Goal: Communication & Community: Answer question/provide support

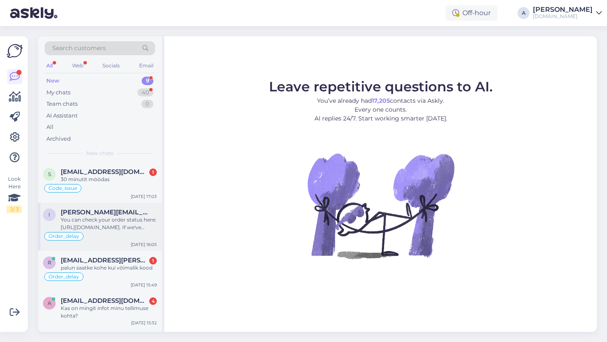
scroll to position [179, 0]
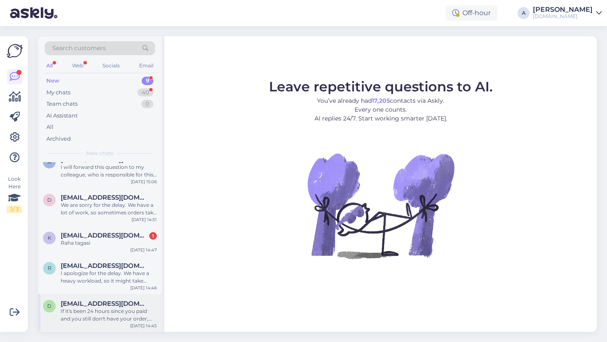
click at [113, 313] on div "If it's been 24 hours since you paid and you still don't have your order, pleas…" at bounding box center [109, 315] width 96 height 15
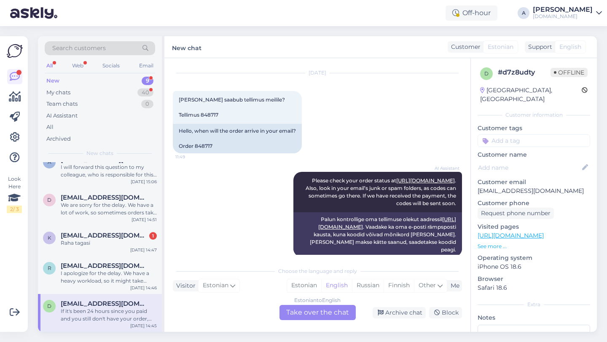
scroll to position [0, 0]
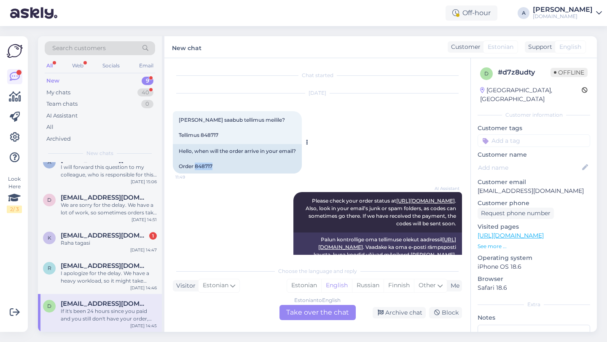
drag, startPoint x: 217, startPoint y: 164, endPoint x: 196, endPoint y: 166, distance: 21.6
click at [196, 166] on div "Hello, when will the order arrive in your email? Order 848717" at bounding box center [237, 159] width 129 height 30
copy div "848717"
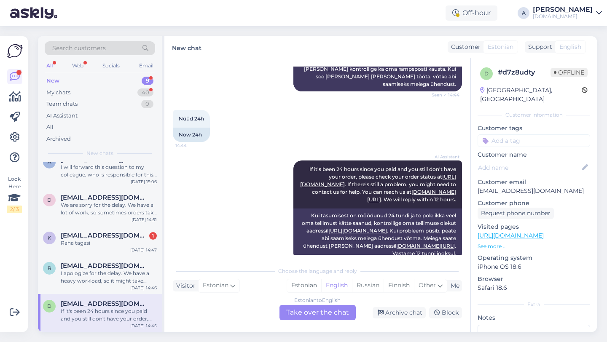
click at [305, 313] on div "Estonian to English Take over the chat" at bounding box center [317, 312] width 76 height 15
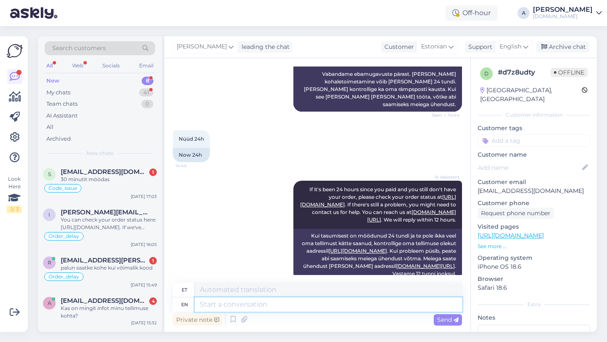
click at [257, 310] on textarea at bounding box center [328, 305] width 267 height 14
type textarea "Hey the"
type textarea "Hei"
type textarea "Hey there!"
type textarea "Tere!"
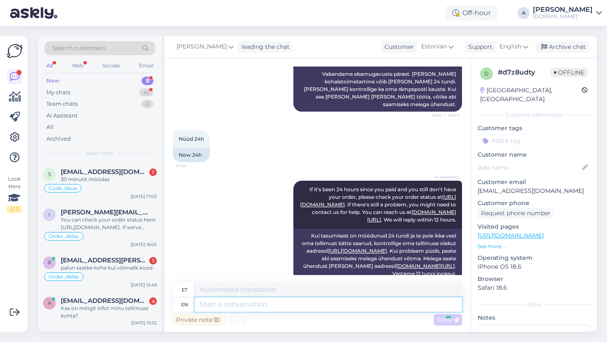
scroll to position [583, 0]
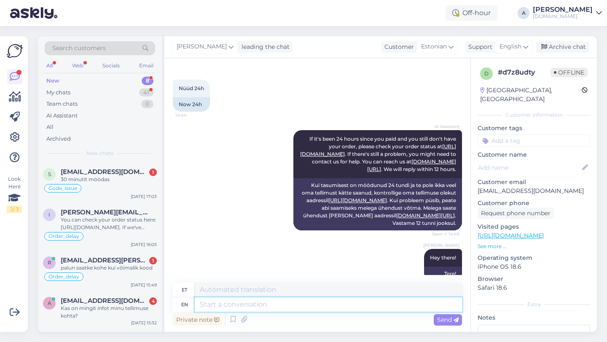
paste textarea "Due to unexpectedly high demand, the supplier has encountered delivery difficul…"
type textarea "Due to unexpectedly high demand, the supplier has encountered delivery difficul…"
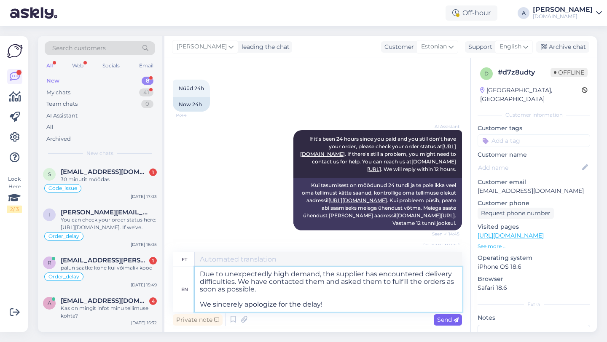
type textarea "Ootamatult suure nõudluse tõttu on tarnijal tekkinud tarneraskusi. Oleme nendeg…"
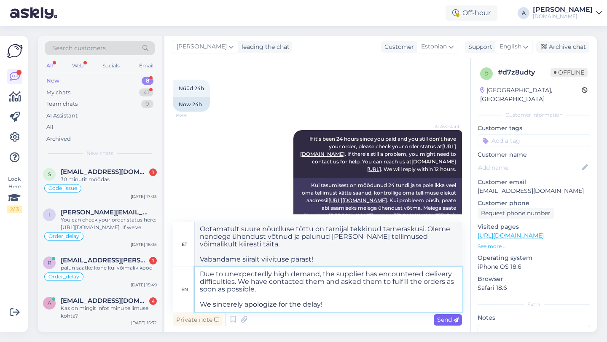
type textarea "Due to unexpectedly high demand, the supplier has encountered delivery difficul…"
click at [442, 321] on span "Send" at bounding box center [447, 320] width 21 height 8
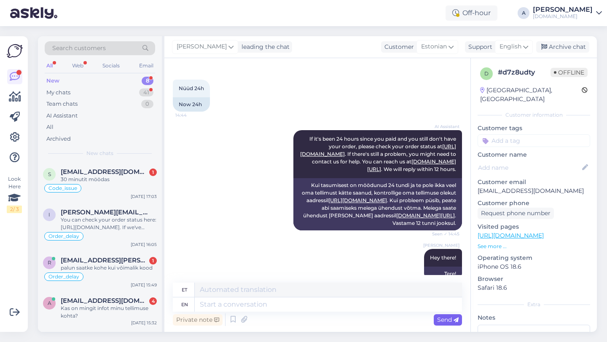
scroll to position [694, 0]
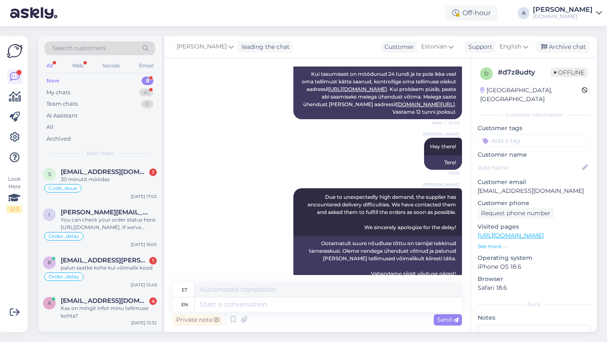
click at [509, 134] on input at bounding box center [533, 140] width 113 height 13
type input "orde"
click at [534, 161] on span "Order_delay" at bounding box center [533, 163] width 31 height 5
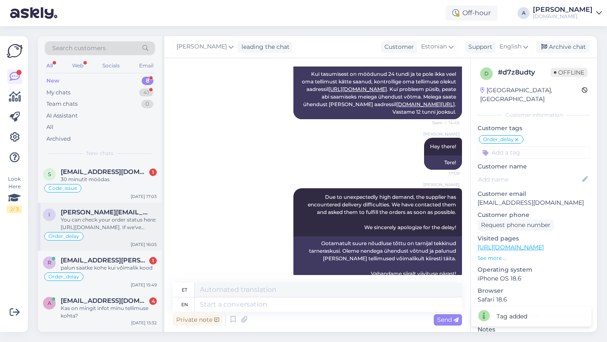
scroll to position [141, 0]
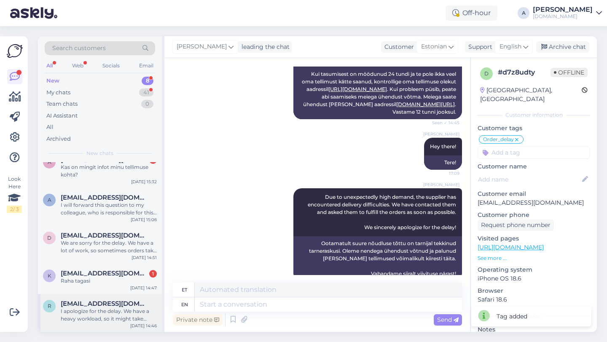
click at [111, 313] on div "I apologize for the delay. We have a heavy workload, so it might take longer to…" at bounding box center [109, 315] width 96 height 15
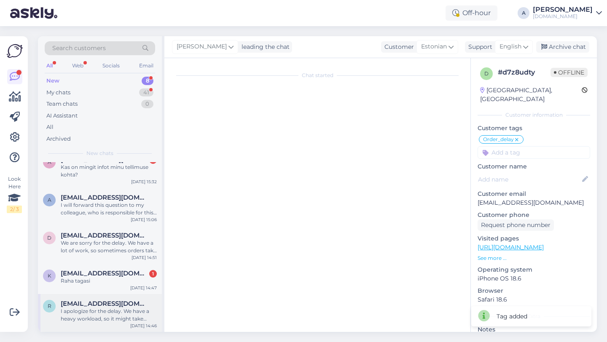
scroll to position [2225, 0]
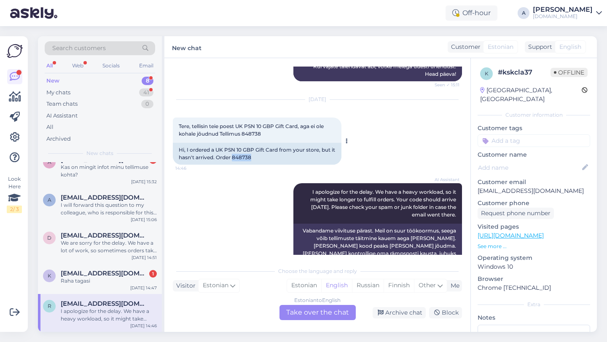
drag, startPoint x: 256, startPoint y: 143, endPoint x: 239, endPoint y: 143, distance: 17.3
click at [239, 143] on div "Hi, I ordered a UK PSN 10 GBP Gift Card from your store, but it hasn't arrived.…" at bounding box center [257, 154] width 169 height 22
copy div "848738"
click at [404, 313] on div "Archive chat" at bounding box center [399, 312] width 53 height 11
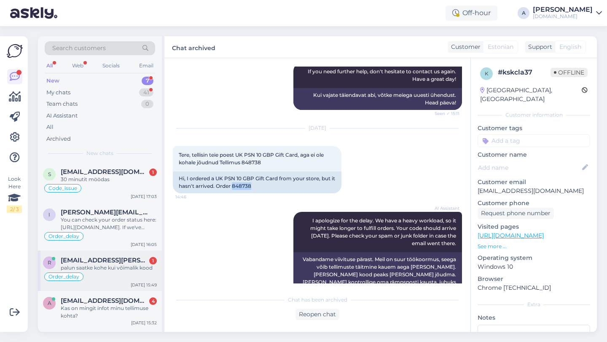
scroll to position [103, 0]
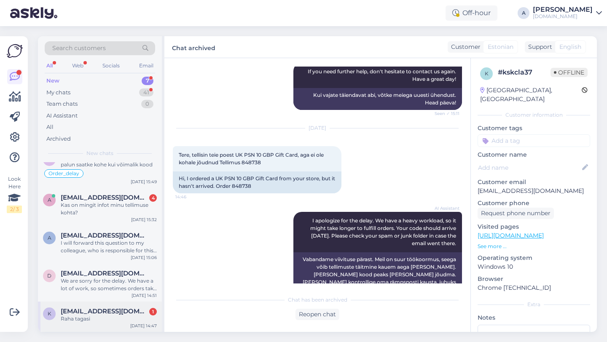
click at [95, 312] on span "k.miikael@gmail.com" at bounding box center [105, 312] width 88 height 8
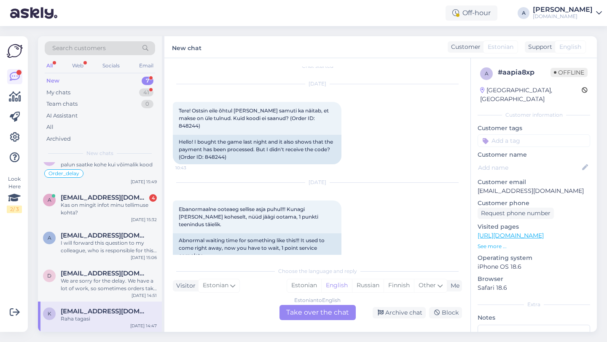
scroll to position [0, 0]
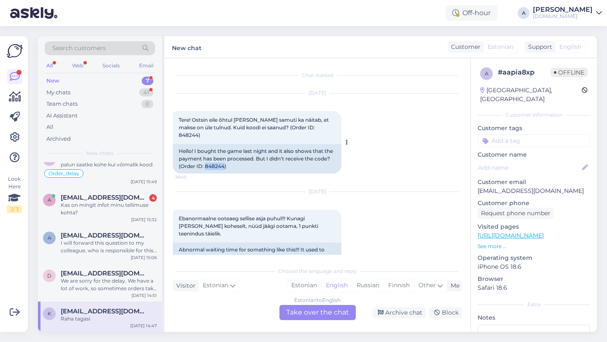
drag, startPoint x: 241, startPoint y: 160, endPoint x: 223, endPoint y: 160, distance: 18.5
click at [223, 160] on div "Hello! I bought the game last night and it also shows that the payment has been…" at bounding box center [257, 159] width 169 height 30
copy div "848244"
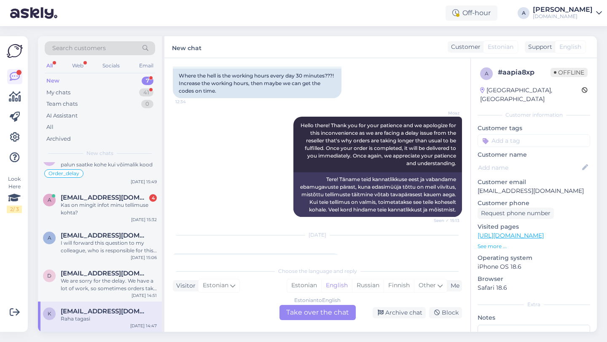
scroll to position [552, 0]
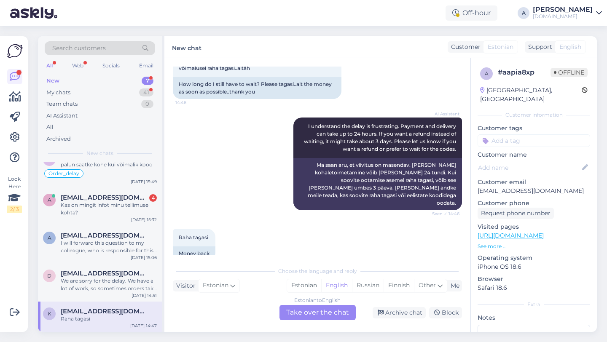
click at [313, 315] on div "Estonian to English Take over the chat" at bounding box center [317, 312] width 76 height 15
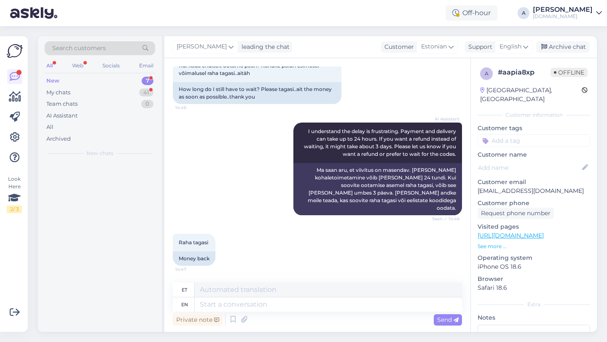
scroll to position [0, 0]
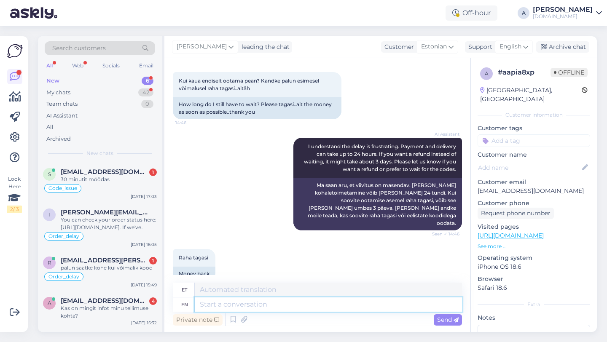
click at [260, 306] on textarea at bounding box center [328, 305] width 267 height 14
type textarea "Hey t"
type textarea "Hei"
type textarea "Hey there!"
type textarea "Tere!"
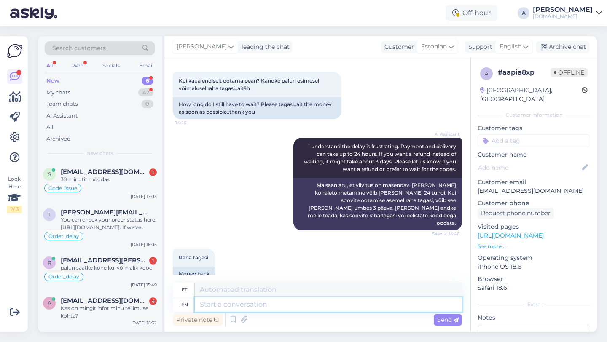
scroll to position [583, 0]
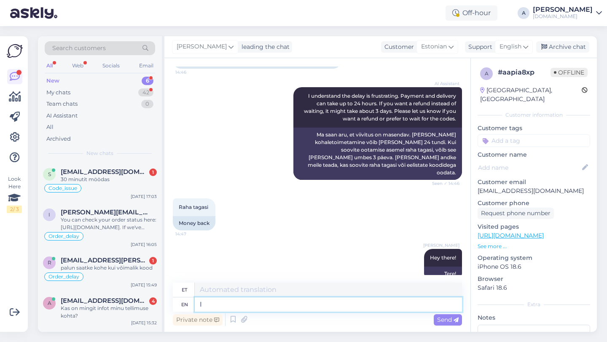
type textarea "I c"
type textarea "Mina"
type textarea "I can s"
type textarea "Ma saan"
type textarea "I can see int"
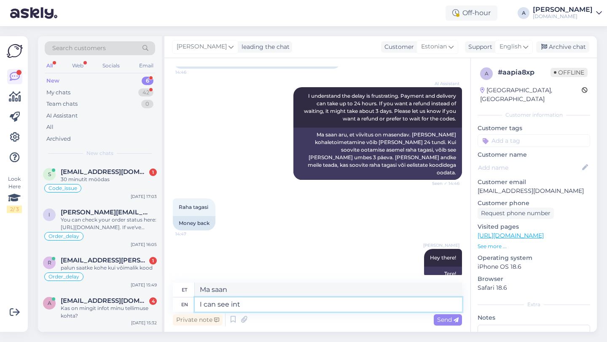
type textarea "Ma näen"
type textarea "I can see internally tha"
type textarea "Ma näen sisemiselt"
type textarea "I can see internally that"
type textarea "Ma näen seda sisemiselt"
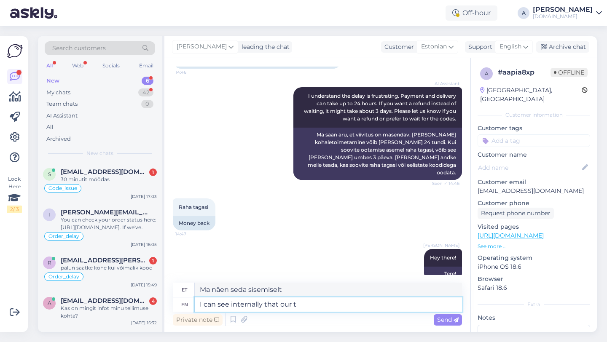
type textarea "I can see internally that our te"
type textarea "Ma näen sisemiselt, et meie"
type textarea "I can see internally that our team"
type textarea "Ma näen sisemiselt, et meie meeskond"
type textarea "I can see internally that our team is"
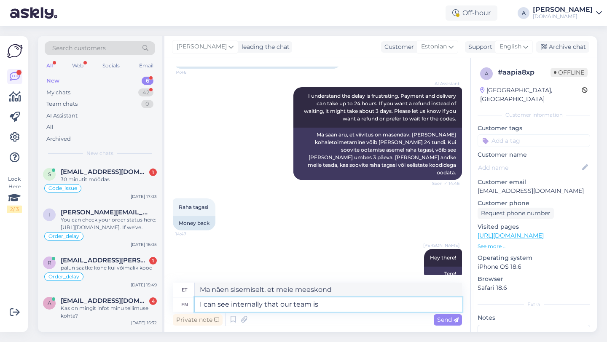
type textarea "Ma näen sisemiselt, et meie meeskond on"
type textarea "I can see internally that our team is working to"
type textarea "Ma näen sisemiselt, et meie meeskond töötab"
type textarea "I can see internally that our team is working to s"
type textarea "Ma näen sisemiselt, et meie meeskond töötab selle nimel, et"
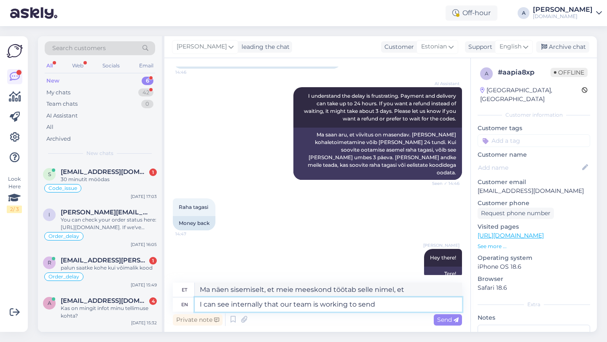
type textarea "I can see internally that our team is working to send i"
type textarea "Ma näen sisemiselt, et meie meeskond töötab saatmise nimel"
type textarea "I can see internally that our team is working to send it as"
type textarea "Ma näen sisemiselt, et meie meeskond töötab selle saatmise nimel."
type textarea "I can see internally that our team is working to send it as soo"
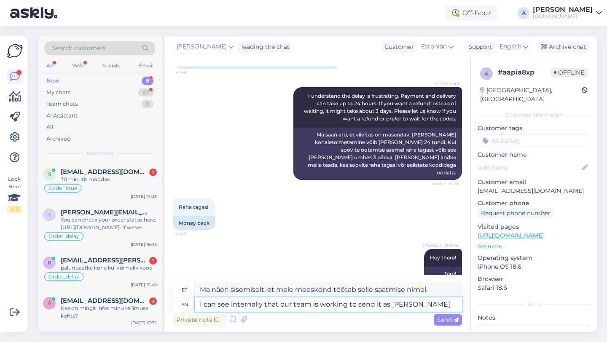
type textarea "Ma näen sisemiselt, et meie meeskond töötab selle nimel, et see saata nii nagu"
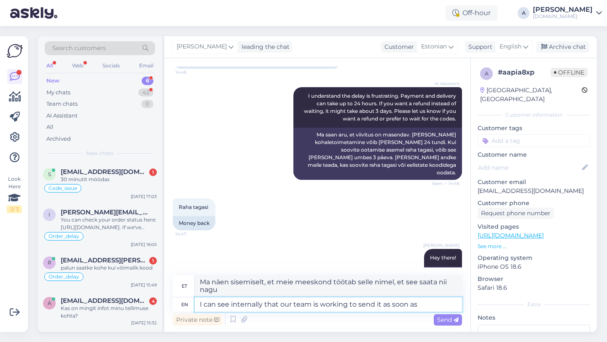
type textarea "I can see internally that our team is working to send it as soon as"
type textarea "Ma näen sisemiselt, et meie meeskond töötab selle nimel, et see võimalikult kii…"
type textarea "I can see internally that our team is working to send it as soon as pos"
type textarea "Ma näen sisemiselt, et meie meeskond töötab selle nimel, et see niipea kui võim…"
type textarea "I can see internally that our team is working to send it as soon as possible."
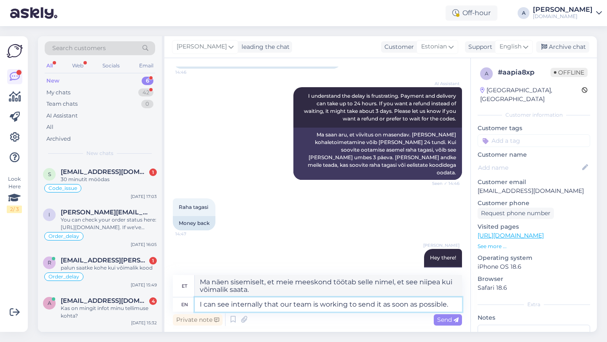
type textarea "Näen sisemiselt, et meie meeskond töötab selle nimel, et see võimalikult kiires…"
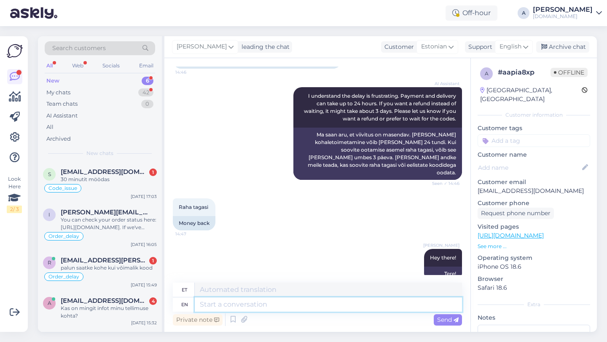
scroll to position [649, 0]
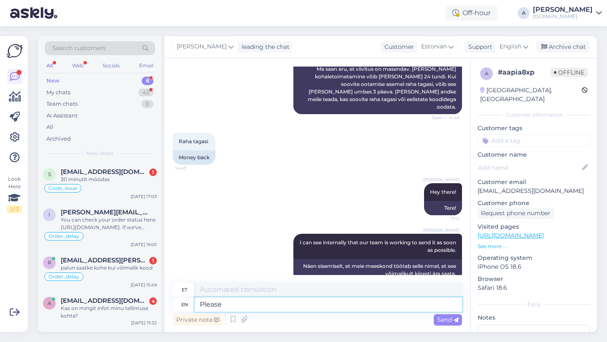
type textarea "Please n"
type textarea "Palun"
type textarea "Please note t"
type textarea "Palun pange tähele"
type textarea "Please note that"
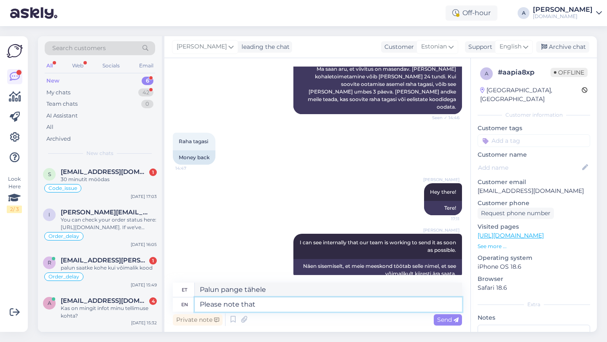
type textarea "Palun arvestage, et"
type textarea "Please note that refunds m"
type textarea "Palun arvestage, et tagasimaksed"
type textarea "Please note that refunds may"
type textarea "Palun arvestage, et tagasimaksed võivad"
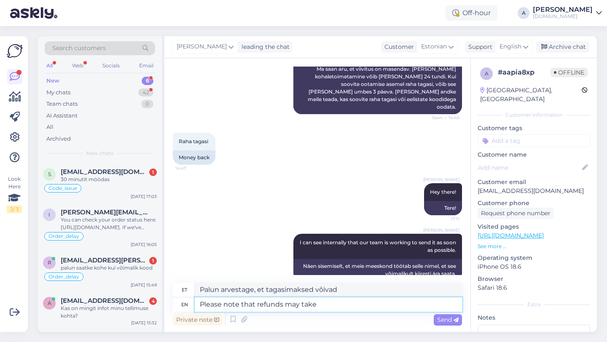
type textarea "Please note that refunds may take"
type textarea "Palun arvestage, et tagasimaksed võivad võtta aega"
type textarea "Please note that refunds may take 3"
type textarea "Palun arvestage, et tagasimaksete tegemine võib võtta 3"
type textarea "Please note that refunds may take 3 business"
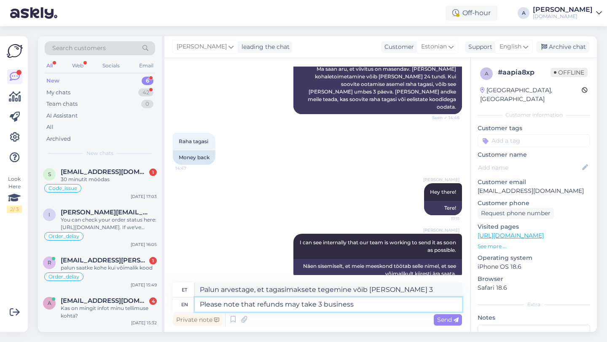
type textarea "Palun arvestage, et tagasimaksete tegemine võib võtta 3 tööpäeva"
type textarea "Please note that refunds may take 3 business days for you toget i"
type textarea "Palun arvestage, et tagasimaksete saamine võib võtta 3 tööpäeva"
type textarea "Please note that refunds may take 3 business days for you to get it back."
type textarea "Palun arvestage, et tagasimaksete saamine võib võtta 3 tööpäeva"
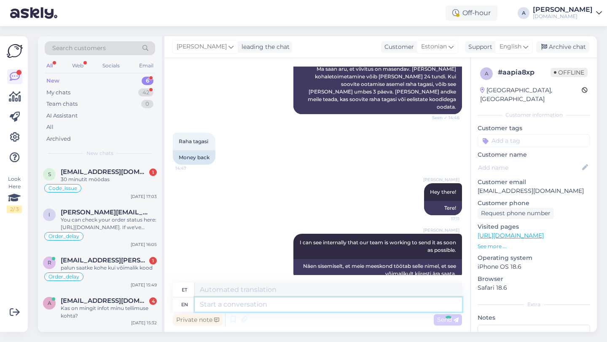
scroll to position [714, 0]
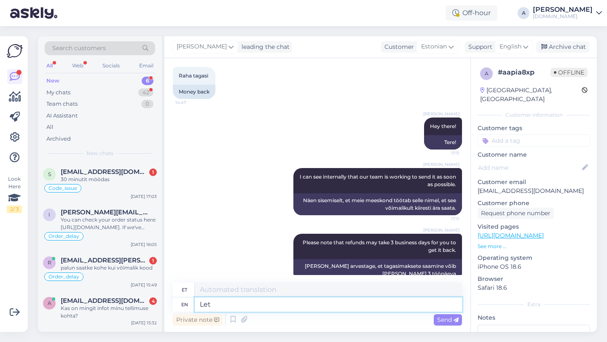
type textarea "Let"
type textarea "Lase"
type textarea "Let me"
type textarea "Las ma"
type textarea "Let me know"
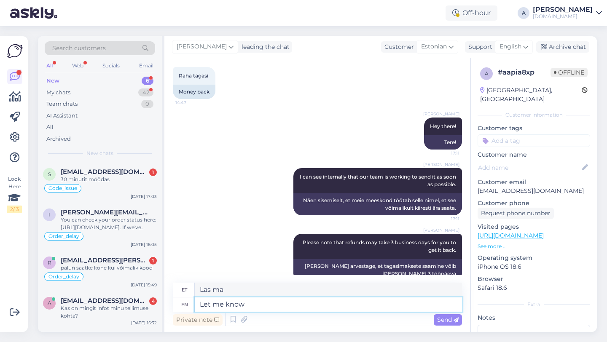
type textarea "Anna mulle teada"
type textarea "Let me know if"
type textarea "Anna mulle teada, kui"
type textarea "Let me know if you s"
type textarea "Anna mulle teada, kui sa"
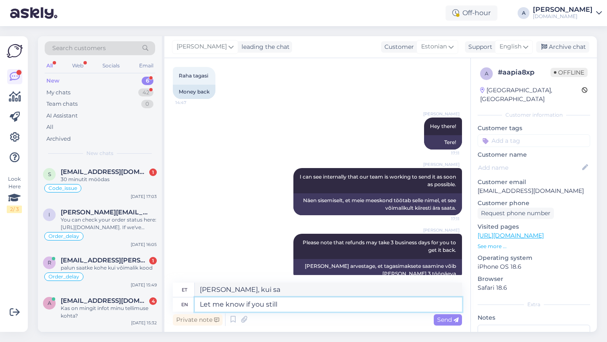
type textarea "Let me know if you still w"
type textarea "Anna teada, kui sa ikka veel"
type textarea "Let me know if you still want"
type textarea "Anna teada, kui sa ikka tahad"
type textarea "Let me know if you still want to wait"
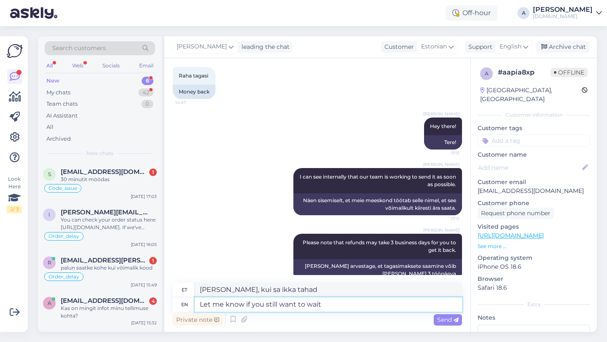
type textarea "Anna teada, kui sa ikka veel tahad oodata"
type textarea "Let me know if you still want to wait for t"
type textarea "Anna teada, kui sa ikka veel oodata tahad"
type textarea "Let me know if you still want to wait for the p"
type textarea "Anna teada, kui sa ikka veel tahad oodata"
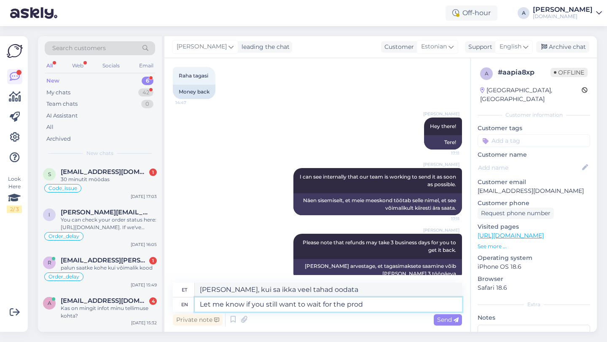
type textarea "Let me know if you still want to wait for the produ"
type textarea "Anna teada, kui sa ikka tahad profiga oodata."
type textarea "Let me know if you still want to wait for the product"
type textarea "Andke teada, kui soovite toodet ikka veel oodata"
type textarea "Let me know if you still want to wait for the product or"
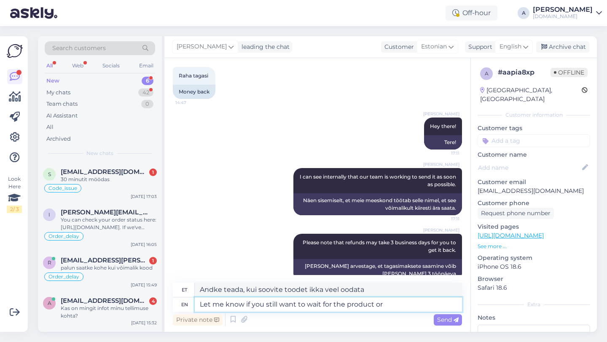
type textarea "Andke teada, kui soovite toodet ikka veel oodata või"
type textarea "Let me know if you still want to wait for the product or the refu"
type textarea "Andke teada, kui soovite ikka veel toodet või tagasi oodata."
type textarea "Let me know if you still want to wait for the product or the refund."
type textarea "Andke teada, kui soovite ikka veel toodet või raha tagastamist oodata."
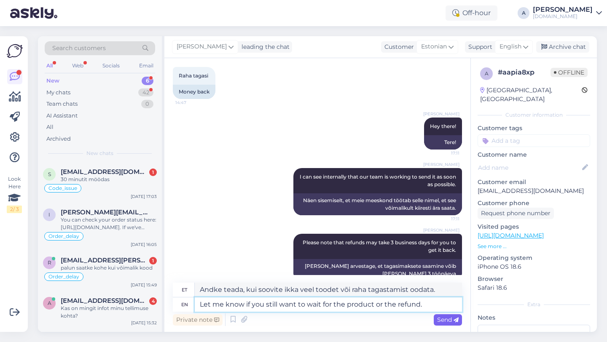
type textarea "Let me know if you still want to wait for the product or the refund."
click at [454, 319] on icon at bounding box center [455, 320] width 5 height 5
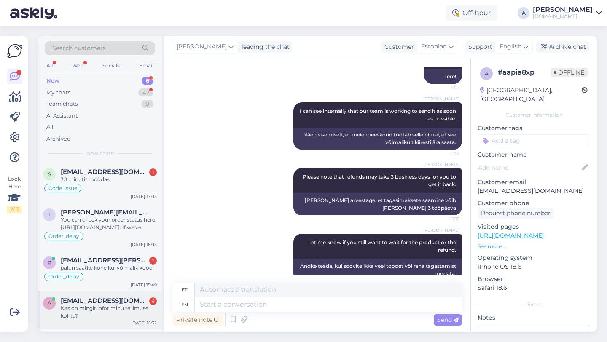
scroll to position [73, 0]
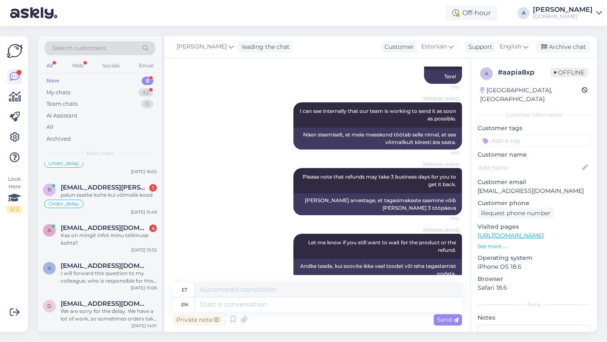
click at [510, 134] on input at bounding box center [533, 140] width 113 height 13
type input "orde"
click at [530, 161] on span "Order_delay" at bounding box center [533, 163] width 31 height 5
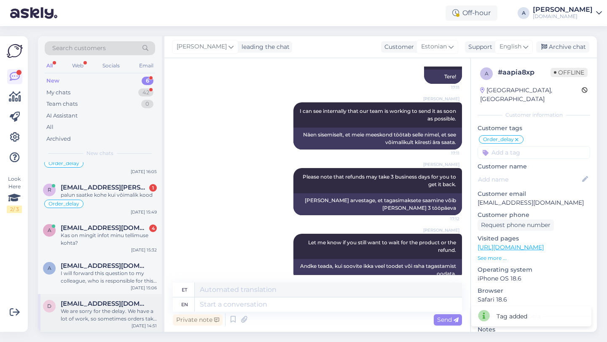
click at [123, 312] on div "We are sorry for the delay. We have a lot of work, so sometimes orders take lon…" at bounding box center [109, 315] width 96 height 15
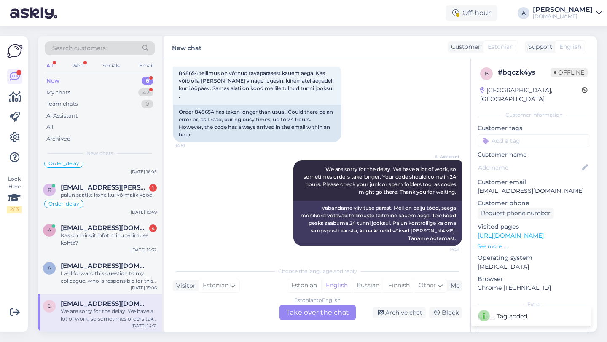
scroll to position [39, 0]
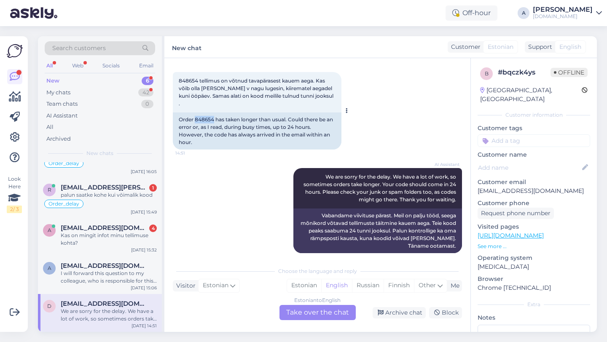
drag, startPoint x: 214, startPoint y: 113, endPoint x: 195, endPoint y: 113, distance: 19.0
click at [195, 113] on div "Order 848654 has taken longer than usual. Could there be an error or, as I read…" at bounding box center [257, 131] width 169 height 37
copy div "848654"
click at [408, 313] on div "Archive chat" at bounding box center [399, 312] width 53 height 11
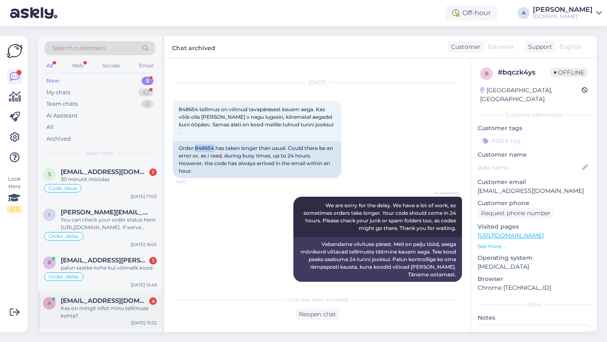
scroll to position [35, 0]
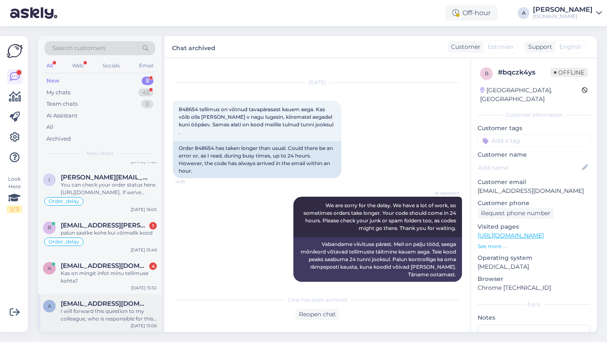
click at [89, 315] on div "I will forward this question to my colleague, who is responsible for this. The …" at bounding box center [109, 315] width 96 height 15
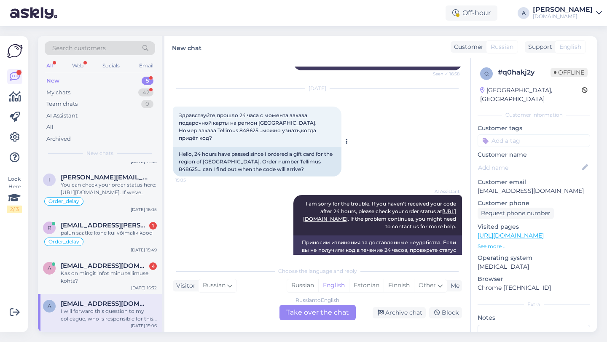
scroll to position [0, 0]
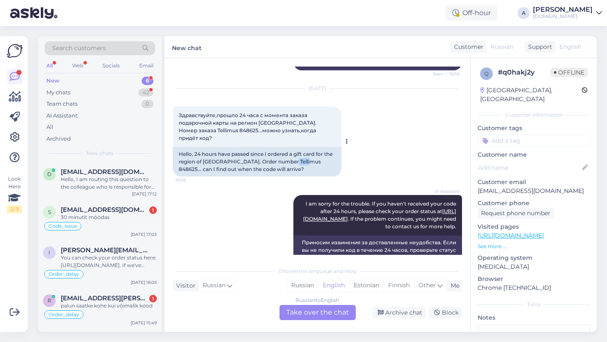
drag, startPoint x: 305, startPoint y: 161, endPoint x: 286, endPoint y: 161, distance: 19.4
click at [286, 161] on div "Hello, 24 hours have passed since I ordered a gift card for the region of Finla…" at bounding box center [257, 162] width 169 height 30
copy div "848625"
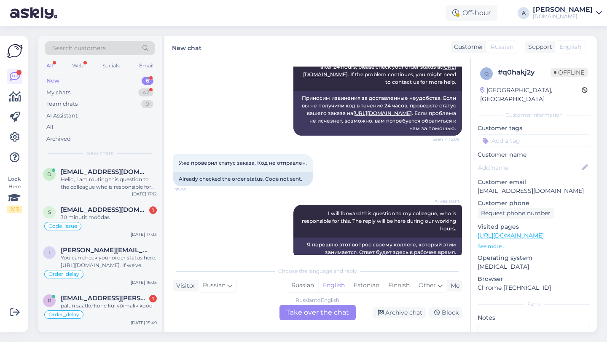
scroll to position [2558, 0]
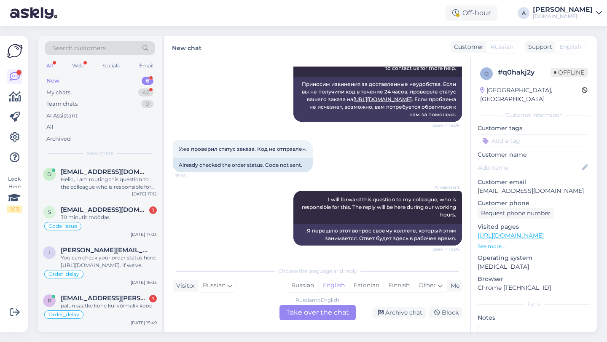
click at [300, 311] on div "Russian to English Take over the chat" at bounding box center [317, 312] width 76 height 15
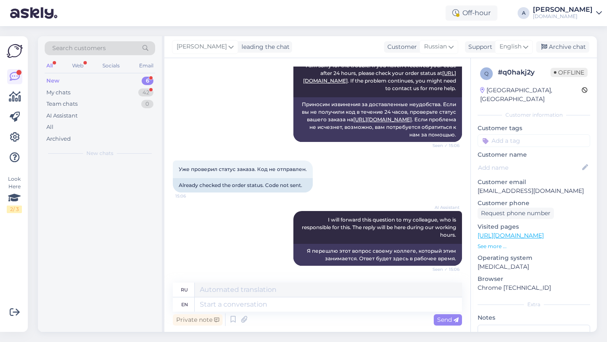
scroll to position [2537, 0]
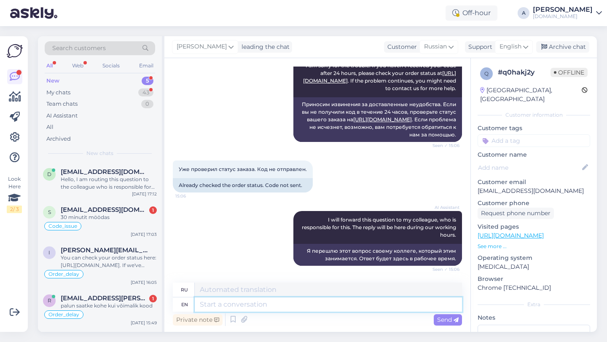
click at [261, 308] on textarea at bounding box center [328, 305] width 267 height 14
type textarea "Hey t"
type textarea "Привет"
type textarea "Hey there!"
type textarea "Привет!"
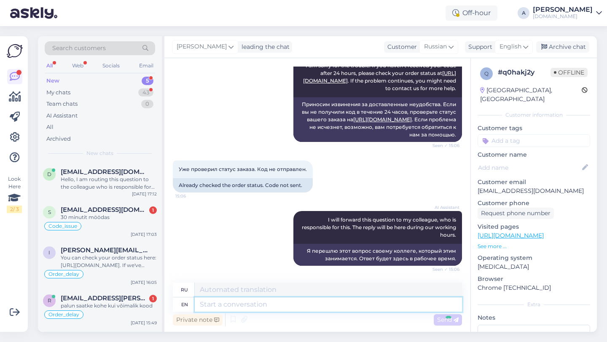
scroll to position [2588, 0]
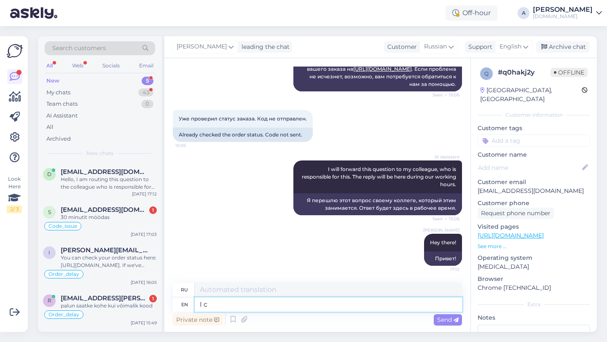
type textarea "I ca"
type textarea "я"
type textarea "I can"
type textarea "Я могу"
type textarea "I can see"
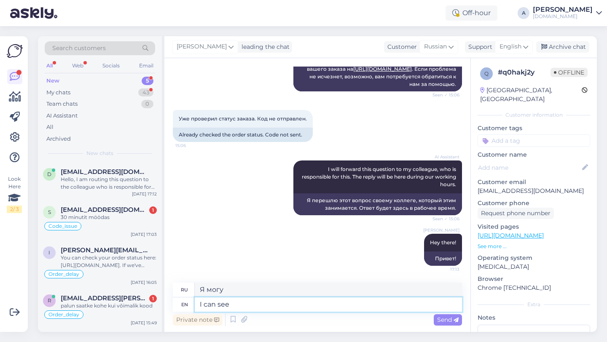
type textarea "я вижу"
type textarea "I can see internally t"
type textarea "Я вижу внутренне"
type textarea "I can see internally that y"
type textarea "Я вижу внутренне, что"
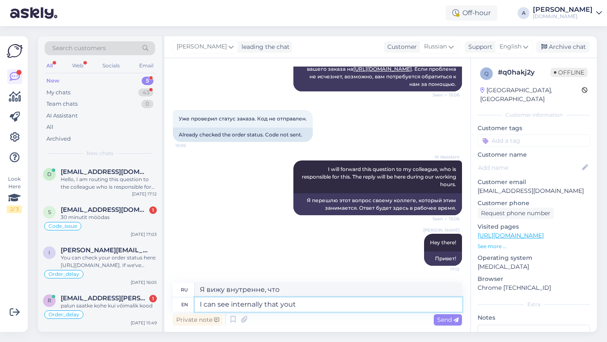
type textarea "I can see internally that yout"
type textarea "Я вижу внутренне, что ты"
type textarea "I can see internally that your"
type textarea "Я вижу внутренне, что ваш"
type textarea "I can see internally that your order w"
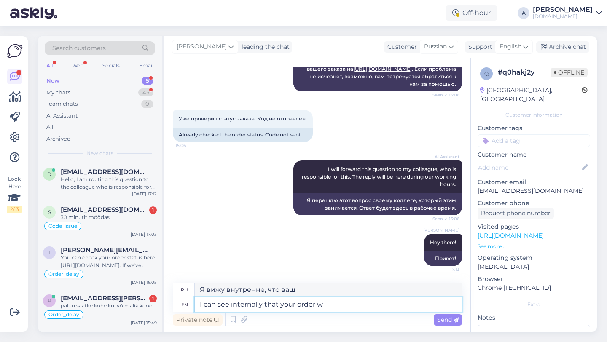
type textarea "Я вижу, что ваш заказ выполнен."
type textarea "I can see internally that your order was"
type textarea "Я вижу, что ваш заказ был"
type textarea "I can see internally that your order was completed."
type textarea "Я вижу, что ваш заказ был выполнен."
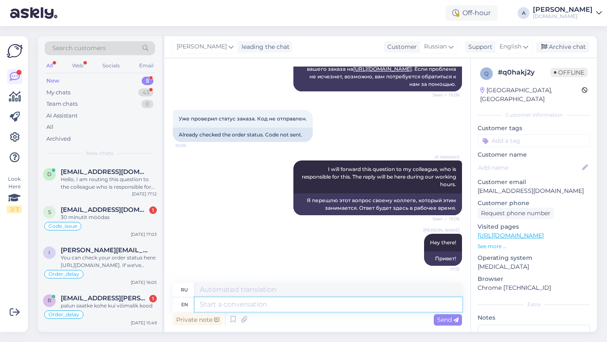
scroll to position [2639, 0]
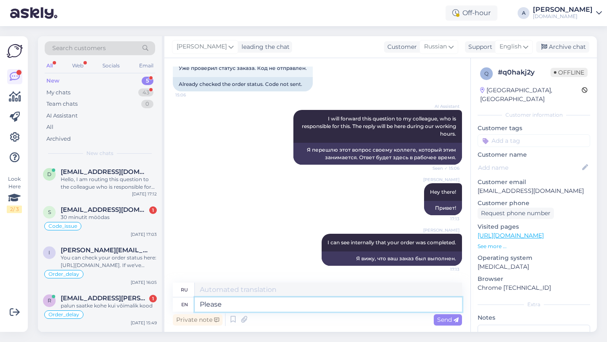
type textarea "Please c"
type textarea "Пожалуйста"
type textarea "Please check yo"
type textarea "пожалуйста, проверьте"
type textarea "Please check your e"
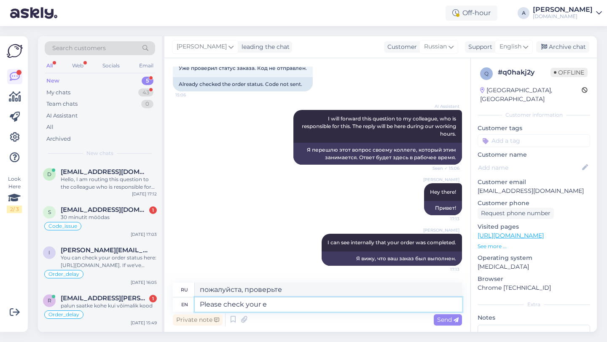
type textarea "Пожалуйста, проверьте ваш"
type textarea "Please check your email a"
type textarea "Пожалуйста, проверьте свою электронную почту."
type textarea "Please check your email and s"
type textarea "Пожалуйста, проверьте свою электронную почту и"
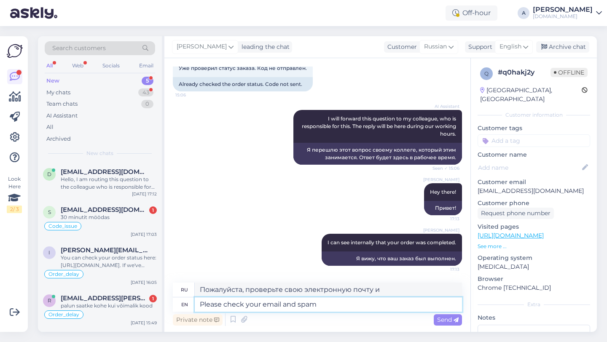
type textarea "Please check your email and spam"
type textarea "Пожалуйста, проверьте свою электронную почту и спам."
type textarea "Please check your email and spam folder."
type textarea "Пожалуйста, проверьте вашу электронную почту и папку со спамом."
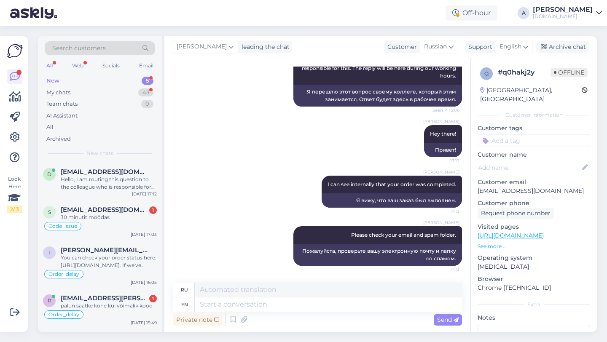
click at [525, 134] on input at bounding box center [533, 140] width 113 height 13
type input "orde"
click at [534, 161] on span "Order_delay" at bounding box center [533, 163] width 31 height 5
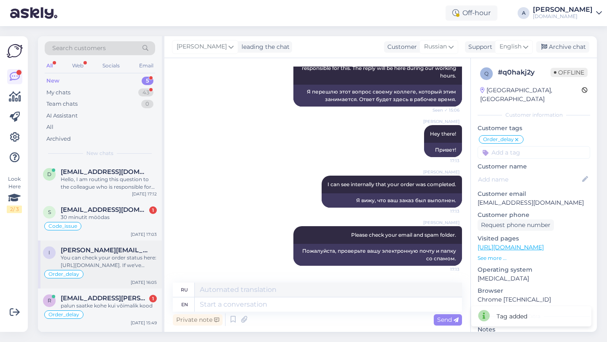
scroll to position [35, 0]
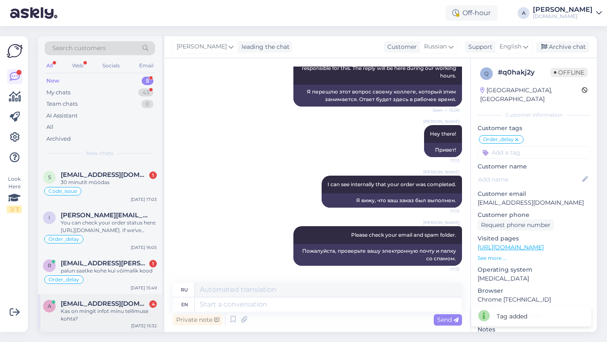
click at [121, 308] on div "Kas on mingit infot minu tellimuse kohta?" at bounding box center [109, 315] width 96 height 15
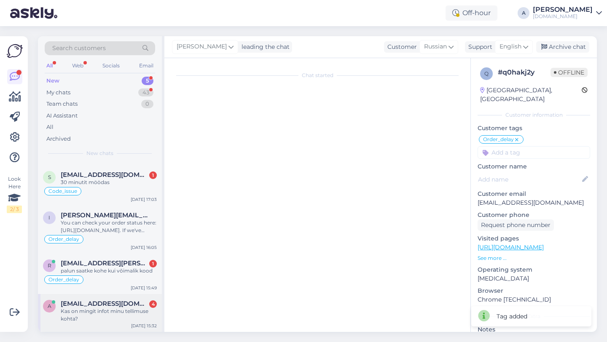
scroll to position [211, 0]
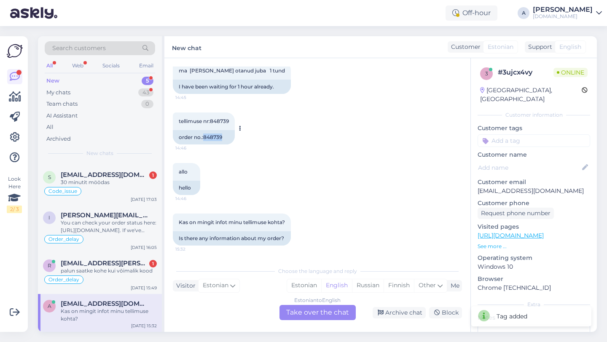
drag, startPoint x: 221, startPoint y: 135, endPoint x: 204, endPoint y: 137, distance: 17.7
click at [204, 137] on div "order no.:848739" at bounding box center [204, 137] width 62 height 14
copy div "848739"
click at [308, 315] on div "Estonian to English Take over the chat" at bounding box center [317, 312] width 76 height 15
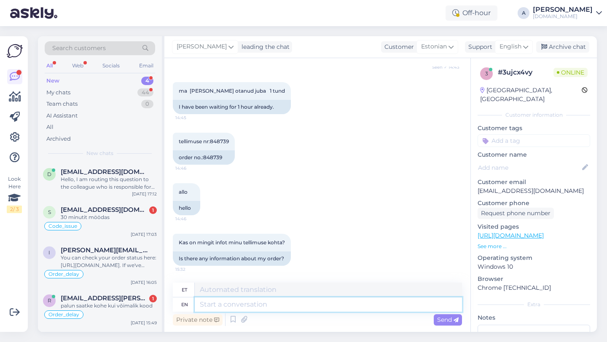
click at [279, 304] on textarea at bounding box center [328, 305] width 267 height 14
type textarea "Hey th"
type textarea "Hei"
type textarea "Hey there!"
type textarea "Tere!"
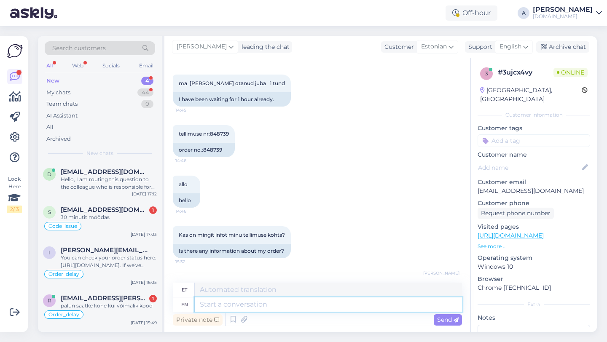
scroll to position [241, 0]
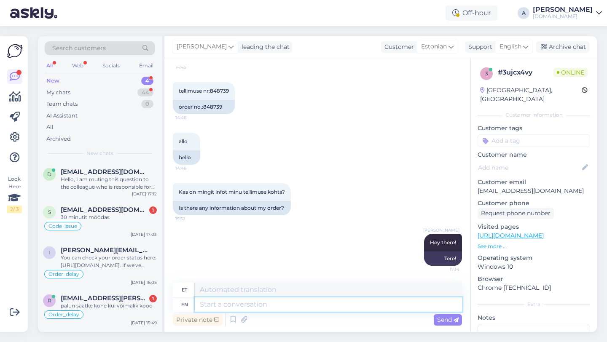
click at [256, 303] on textarea at bounding box center [328, 305] width 267 height 14
paste textarea "Due to unexpectedly high demand, the supplier has encountered delivery difficul…"
type textarea "Due to unexpectedly high demand, the supplier has encountered delivery difficul…"
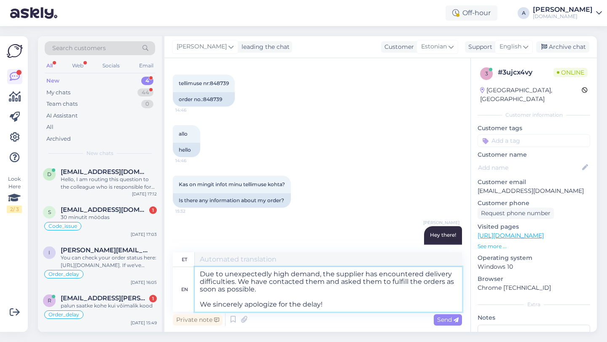
type textarea "Ootamatult suure nõudluse tõttu on tarnijal tekkinud tarneraskusi. Oleme nendeg…"
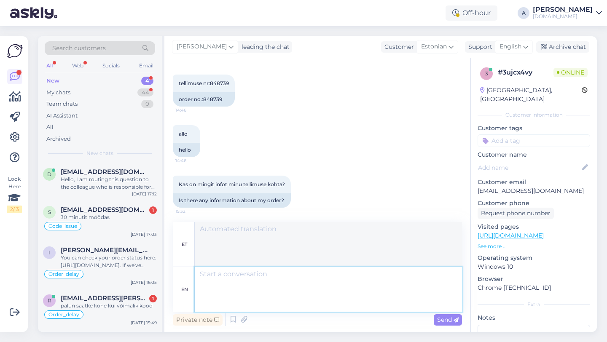
scroll to position [353, 0]
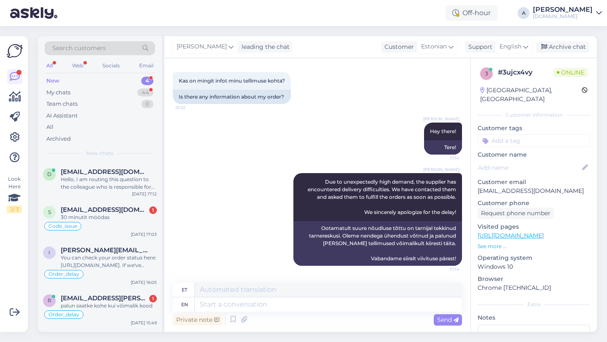
click at [545, 134] on input at bounding box center [533, 140] width 113 height 13
type input "orde"
click at [546, 159] on div "Order_delay" at bounding box center [533, 163] width 39 height 8
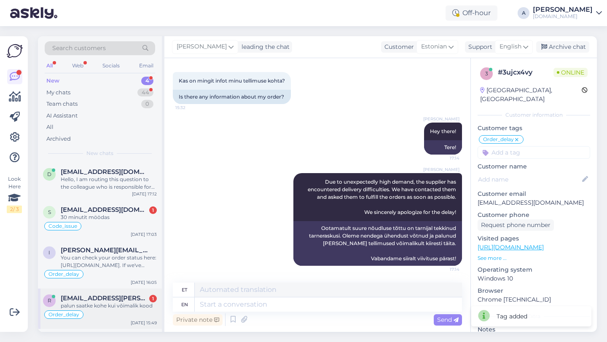
click at [103, 298] on span "roosimaa.steven@gmail.com" at bounding box center [105, 299] width 88 height 8
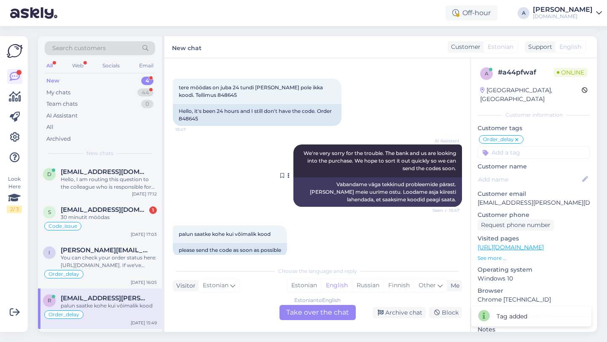
scroll to position [538, 0]
drag, startPoint x: 199, startPoint y: 119, endPoint x: 172, endPoint y: 119, distance: 27.4
click at [172, 119] on div "Chat started Jul 25 2025 Tellimus: 844175 16:15 Order: 844175 millal saan koodi…" at bounding box center [317, 195] width 306 height 274
copy div "848645"
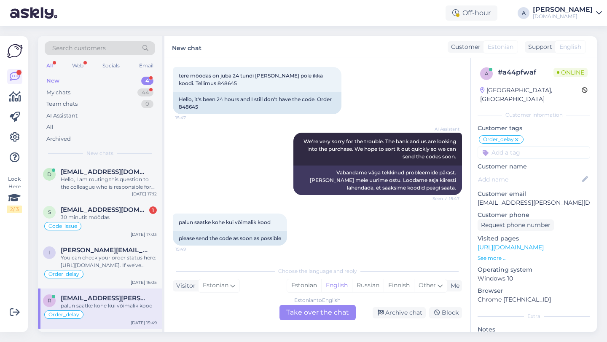
click at [323, 313] on div "Estonian to English Take over the chat" at bounding box center [317, 312] width 76 height 15
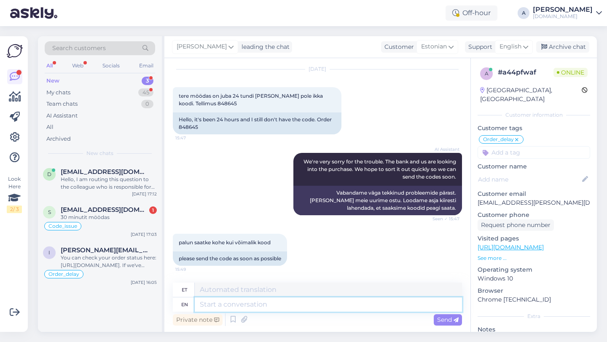
click at [274, 306] on textarea at bounding box center [328, 305] width 267 height 14
type textarea "Hey th"
type textarea "Hei"
type textarea "Hey there!"
type textarea "Tere!"
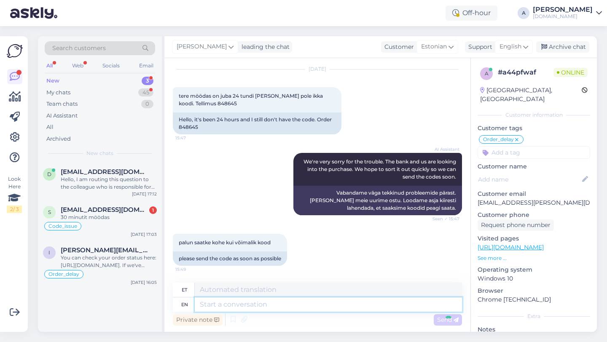
scroll to position [580, 0]
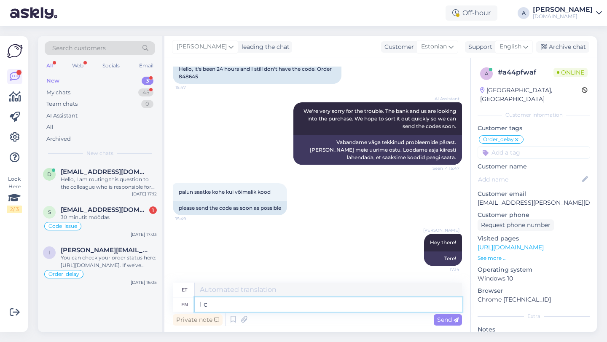
type textarea "I ca"
type textarea "Mina"
type textarea "I can se"
type textarea "Ma saan"
type textarea "I can see i"
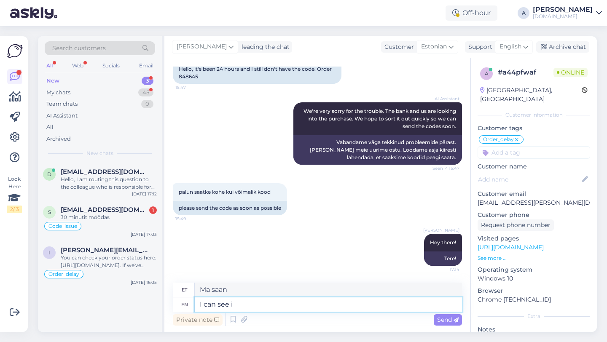
type textarea "Ma näen"
type textarea "I can see internaly th"
type textarea "Ma näen sisemiselt"
type textarea "I can see internally that"
type textarea "Ma näen seda sisemiselt"
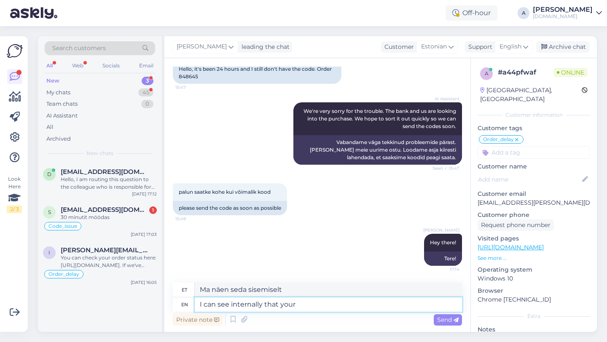
type textarea "I can see internally that your"
type textarea "Ma näen sisemiselt, et sinu"
type textarea "I can see internally that your order w"
type textarea "Ma näen sisemiselt, et teie tellimus"
type textarea "I can see internally that your order was co"
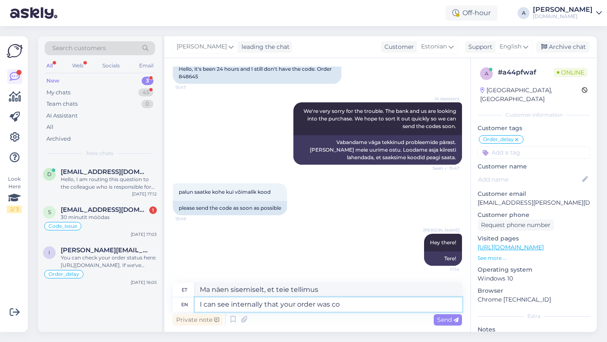
type textarea "Ma näen sisemiselt, et teie tellimus oli"
type textarea "I can see internally that your order was completed."
type textarea "Ma näen sisemiselt, et teie tellimus on täidetud."
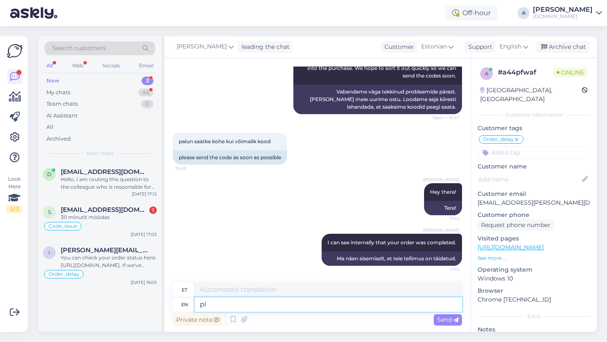
type textarea "p"
type textarea "Please"
type textarea "Palun"
type textarea "Please check"
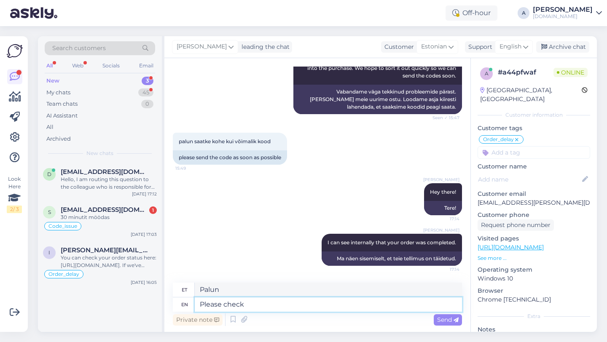
type textarea "Palun kontrollige"
type textarea "Please check your em"
type textarea "Palun kontrollige oma"
type textarea "Please check your email an"
type textarea "Palun kontrollige oma e-posti"
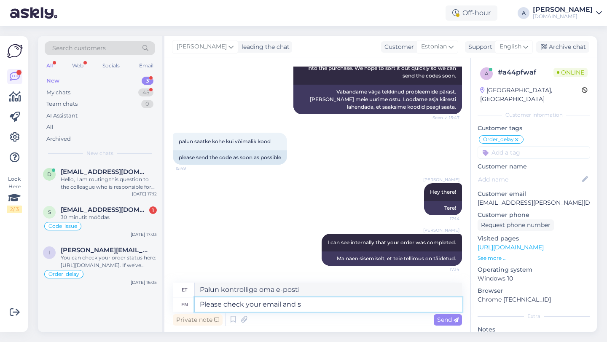
type textarea "Please check your email and sp"
type textarea "Palun kontrollige oma e-posti ja"
type textarea "Please check your email and spam f"
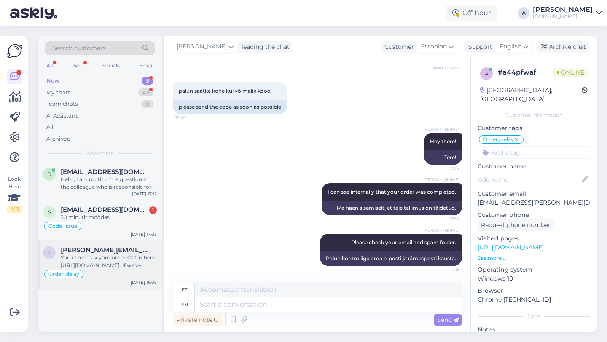
click at [118, 262] on div "You can check your order status here: https://punktid.com/orderstatus. If we've…" at bounding box center [109, 261] width 96 height 15
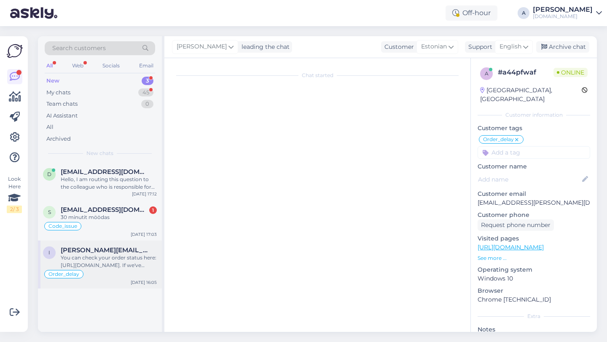
scroll to position [2242, 0]
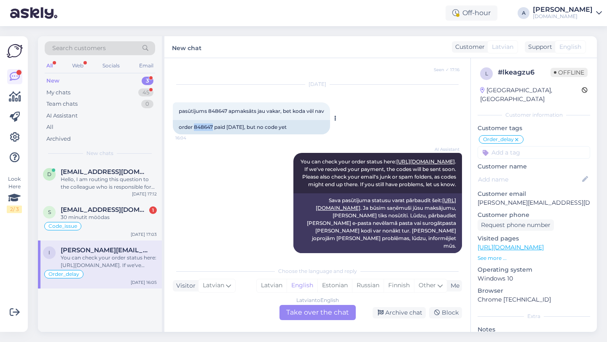
drag, startPoint x: 213, startPoint y: 119, endPoint x: 199, endPoint y: 119, distance: 13.9
click at [195, 120] on div "order 848647 paid yesterday, but no code yet" at bounding box center [251, 127] width 157 height 14
copy div "848647"
click at [402, 317] on div "Archive chat" at bounding box center [399, 312] width 53 height 11
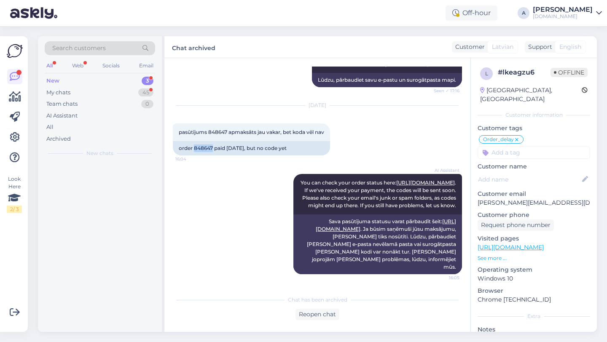
scroll to position [2213, 0]
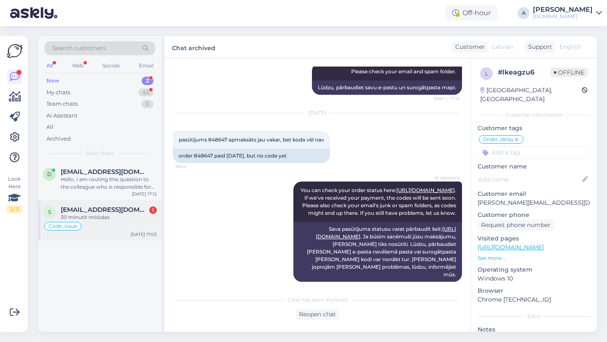
click at [110, 220] on div "30 minutit möödas" at bounding box center [109, 218] width 96 height 8
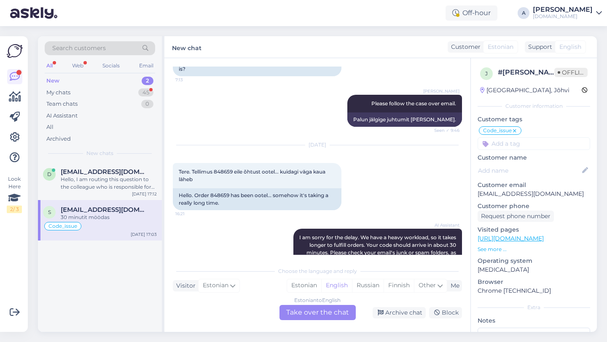
scroll to position [1983, 0]
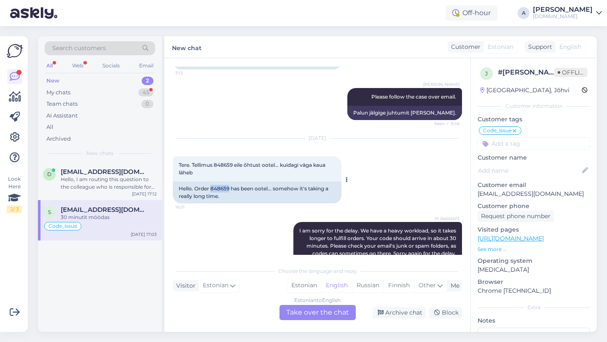
drag, startPoint x: 230, startPoint y: 188, endPoint x: 211, endPoint y: 189, distance: 19.4
click at [211, 189] on div "Hello. Order 848659 has been ootel... somehow it's taking a really long time." at bounding box center [257, 193] width 169 height 22
copy div "848659"
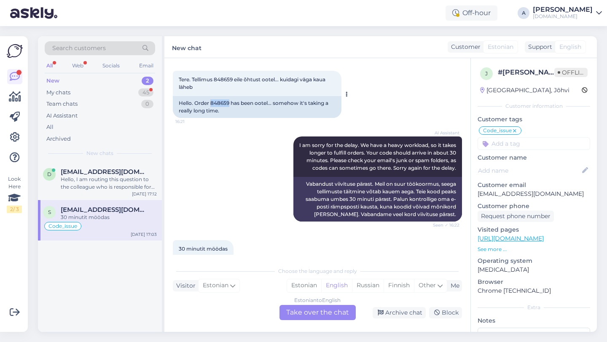
scroll to position [2095, 0]
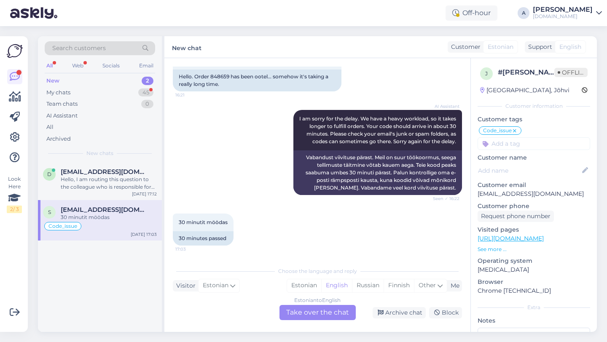
click at [311, 316] on div "Estonian to English Take over the chat" at bounding box center [317, 312] width 76 height 15
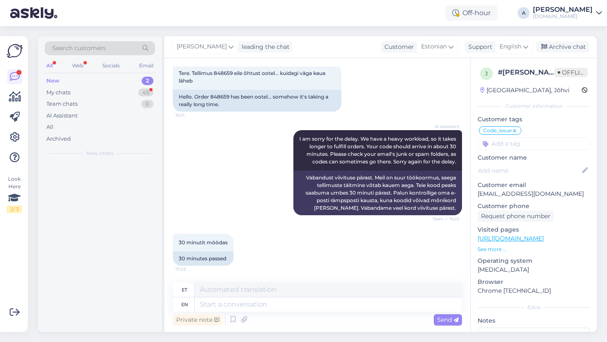
scroll to position [2075, 0]
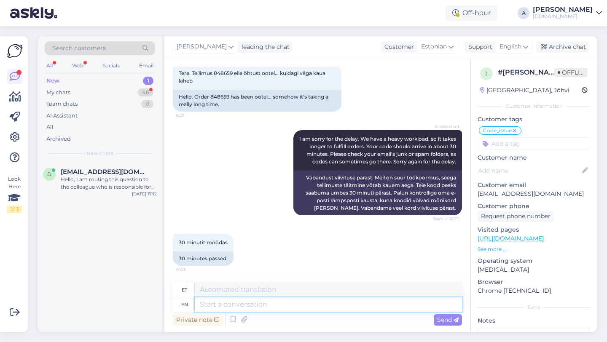
click at [287, 307] on textarea at bounding box center [328, 305] width 267 height 14
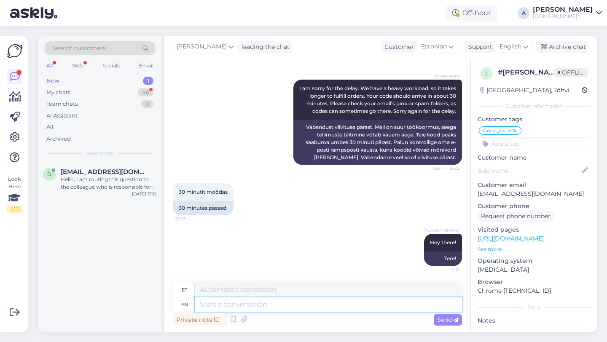
click at [262, 306] on textarea at bounding box center [328, 305] width 267 height 14
paste textarea "Due to unexpectedly high demand, the supplier has encountered delivery difficul…"
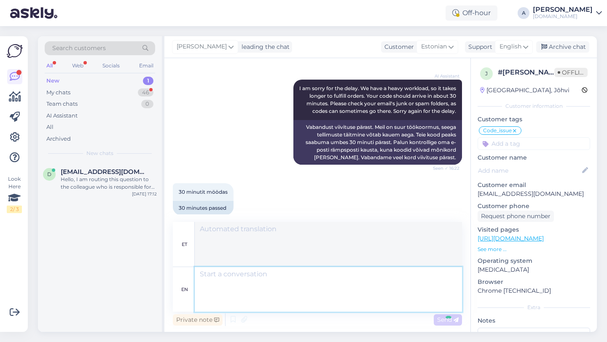
scroll to position [2237, 0]
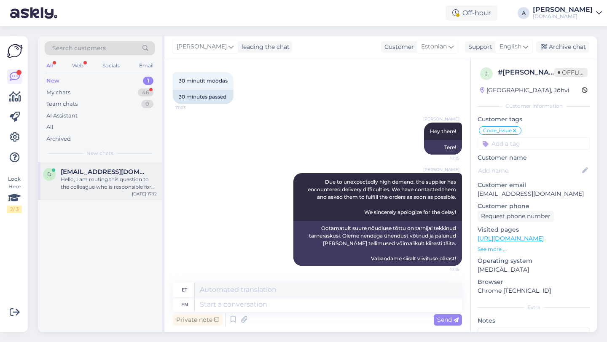
click at [123, 173] on span "dgmltfkpgt@gmail.com" at bounding box center [105, 172] width 88 height 8
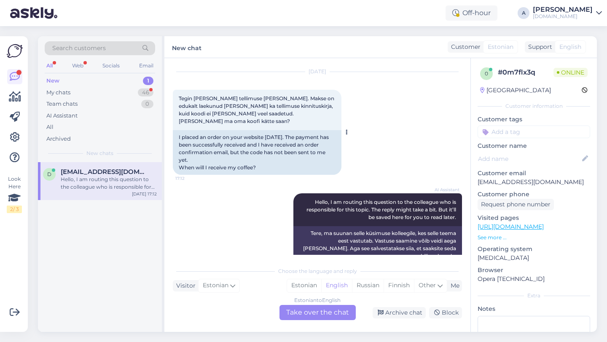
scroll to position [32, 0]
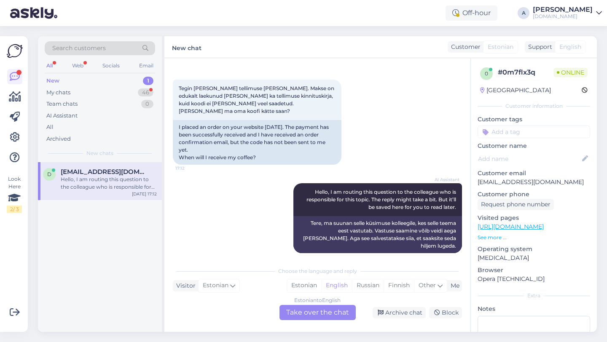
click at [302, 317] on div "Estonian to English Take over the chat" at bounding box center [317, 312] width 76 height 15
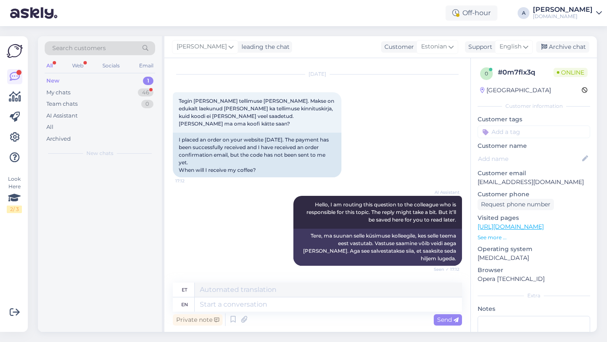
scroll to position [11, 0]
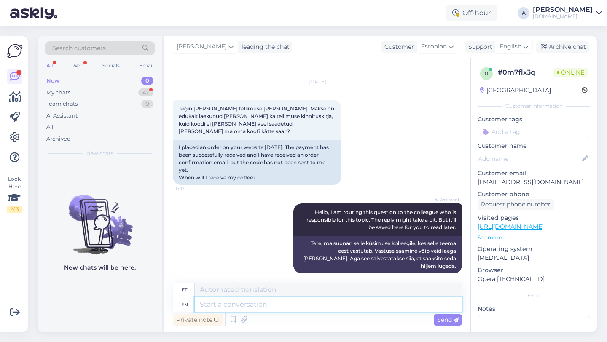
click at [283, 308] on textarea at bounding box center [328, 305] width 267 height 14
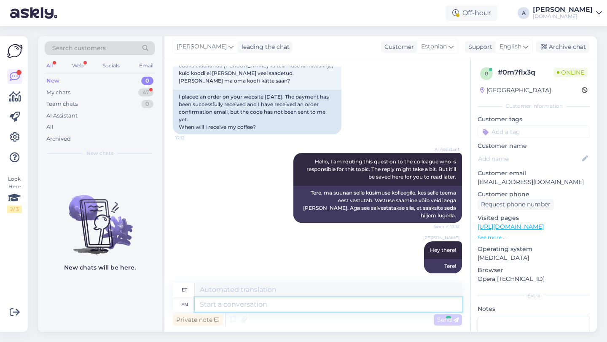
scroll to position [113, 0]
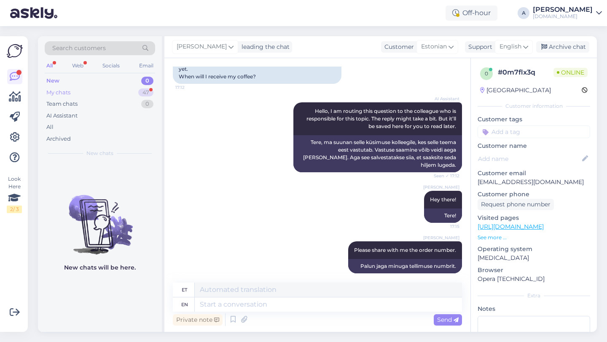
click at [139, 90] on div "47" at bounding box center [145, 93] width 15 height 8
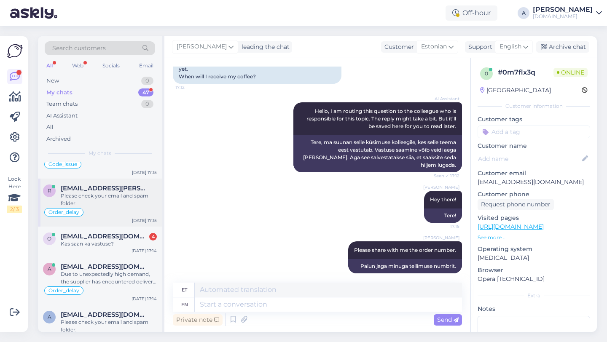
scroll to position [74, 0]
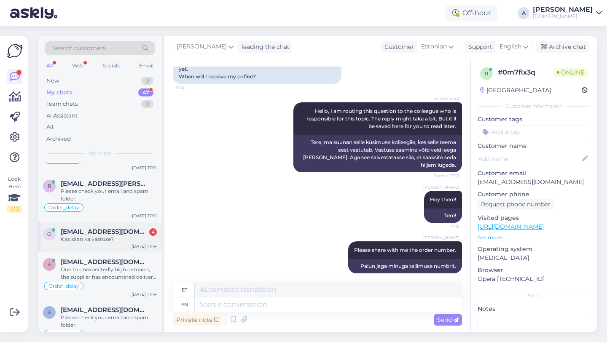
click at [102, 224] on div "o olekorsolme@gmail.com 4 Kas saan ka vastuse? Aug 14 17:14" at bounding box center [100, 237] width 124 height 30
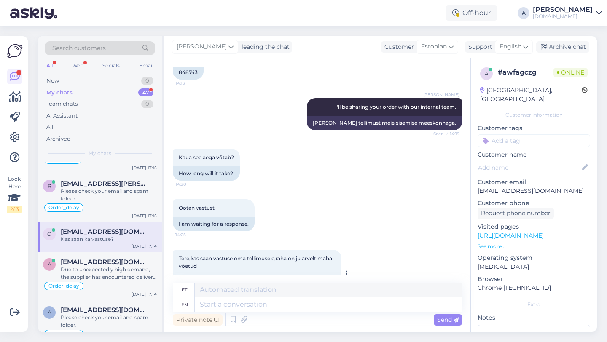
scroll to position [365, 0]
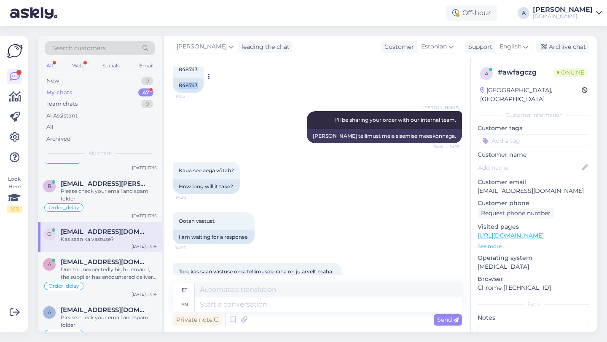
drag, startPoint x: 200, startPoint y: 74, endPoint x: 174, endPoint y: 73, distance: 26.6
click at [174, 73] on div "848743 14:13 848743" at bounding box center [188, 77] width 31 height 32
click at [189, 86] on div "848743" at bounding box center [188, 87] width 31 height 14
drag, startPoint x: 199, startPoint y: 86, endPoint x: 167, endPoint y: 83, distance: 32.6
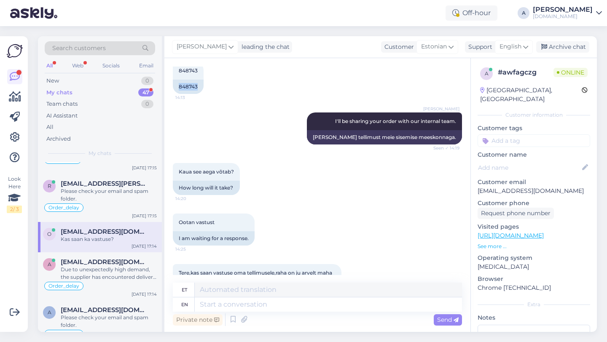
click at [167, 83] on div "Chat started Aug 14 2025 Kui ostan Razer golf 200 USA kinkekaardi ,kas sõber sa…" at bounding box center [317, 195] width 306 height 274
copy div "848743"
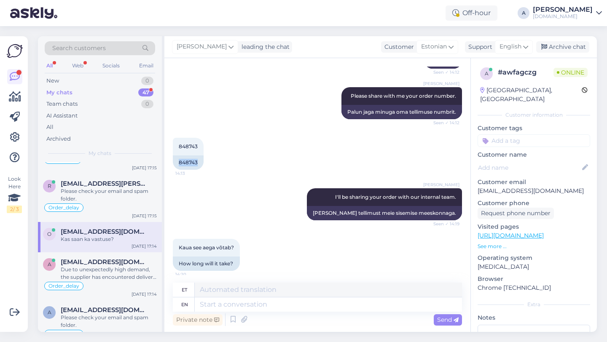
scroll to position [451, 0]
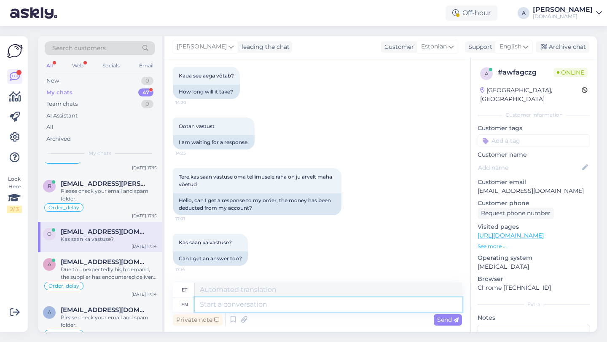
click at [247, 305] on textarea at bounding box center [328, 305] width 267 height 14
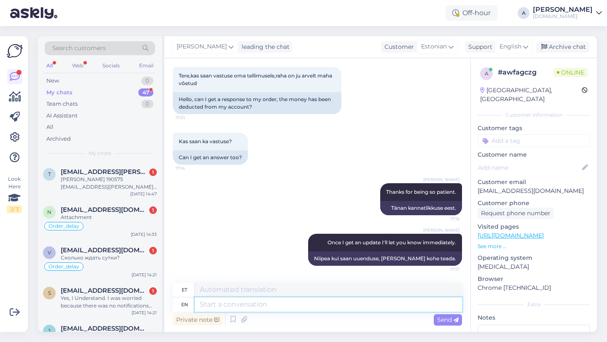
scroll to position [534, 0]
click at [114, 294] on div "Yes, I Understand. I was worried because there was no notifications that anyone…" at bounding box center [109, 301] width 96 height 15
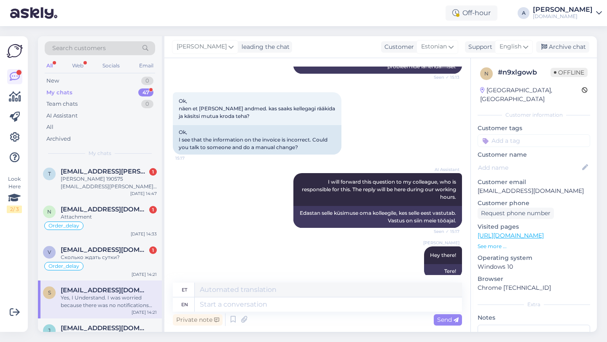
scroll to position [1030, 0]
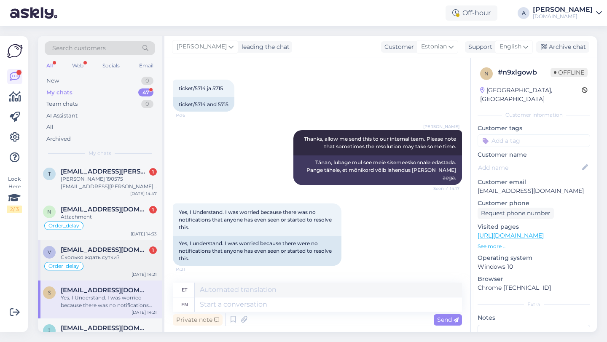
click at [121, 255] on div "Сколько ждать сутки?" at bounding box center [109, 258] width 96 height 8
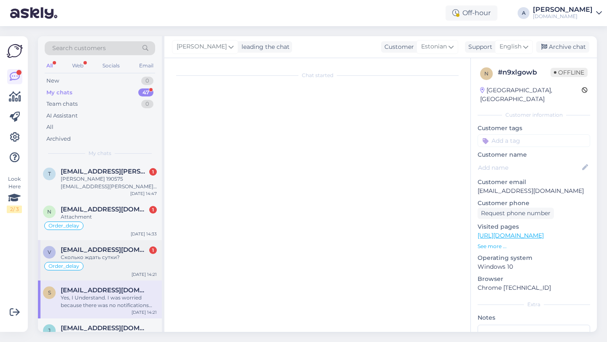
scroll to position [590, 0]
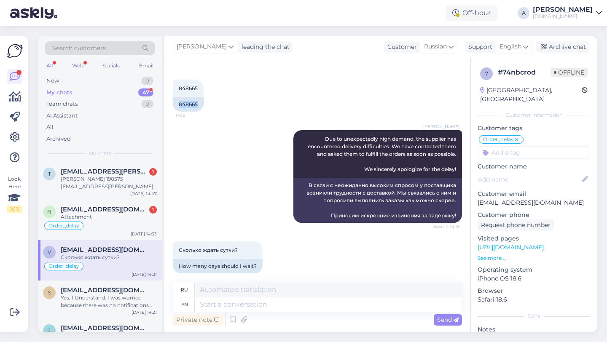
drag, startPoint x: 199, startPoint y: 98, endPoint x: 172, endPoint y: 96, distance: 27.0
click at [172, 96] on div "Chat started Aug 14 2025 Где моя подписка? 9:25 Where is my subscription? AI As…" at bounding box center [317, 195] width 306 height 274
click at [243, 305] on textarea at bounding box center [328, 305] width 267 height 14
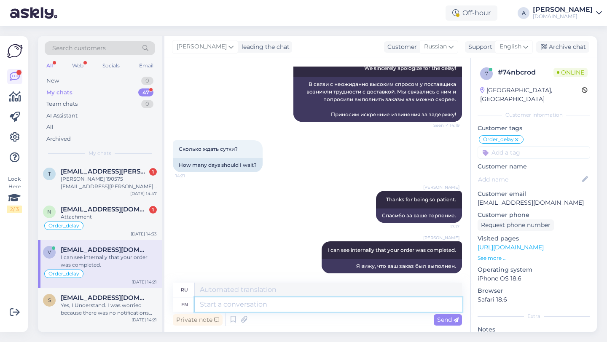
scroll to position [750, 0]
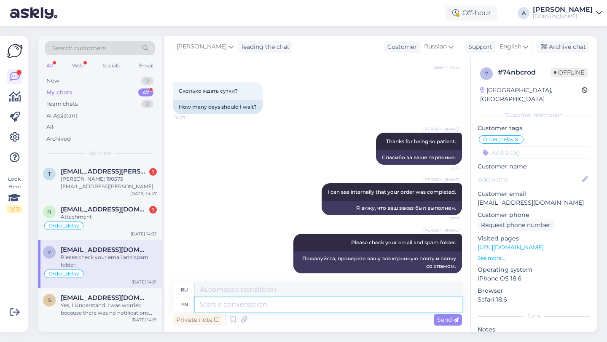
paste textarea "If you need further help, don't hesitate to contact us again. Have a great day!"
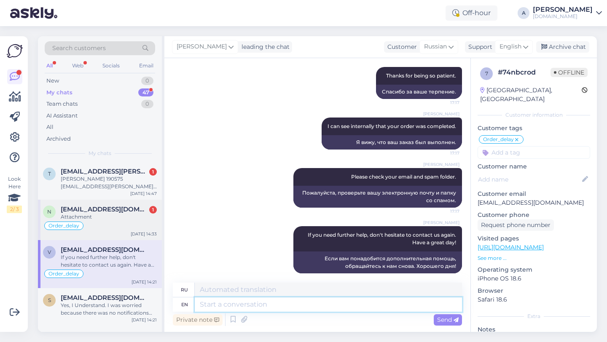
scroll to position [494, 0]
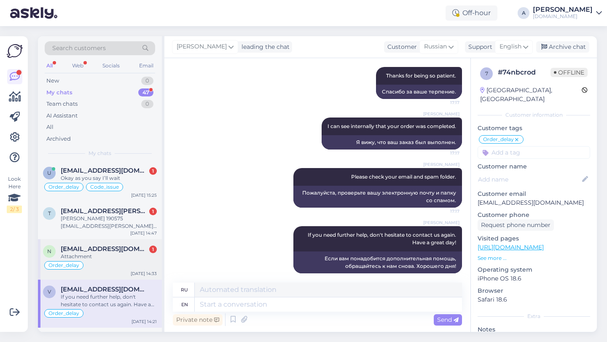
click at [102, 259] on div "Attachment" at bounding box center [109, 257] width 96 height 8
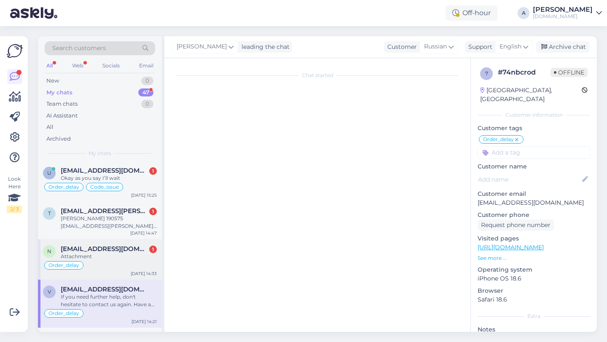
scroll to position [2079, 0]
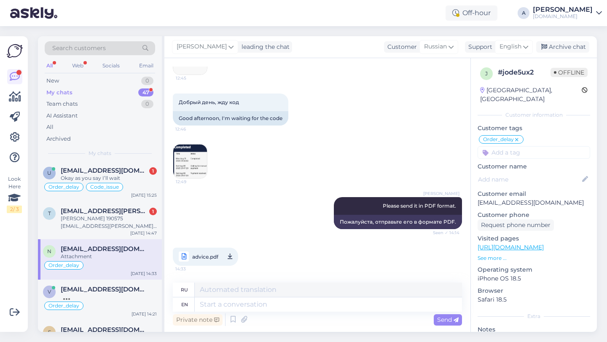
click at [206, 257] on span "advice.pdf" at bounding box center [205, 257] width 26 height 11
click at [195, 170] on img at bounding box center [190, 162] width 34 height 34
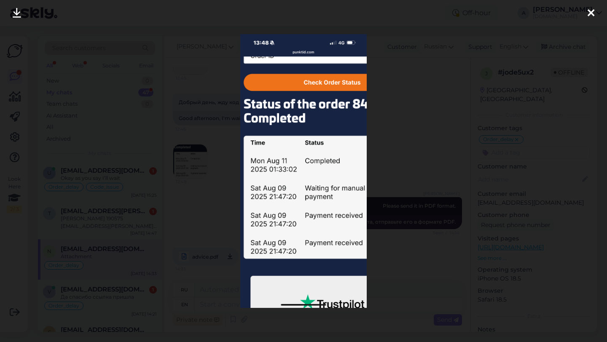
click at [588, 8] on icon at bounding box center [590, 13] width 7 height 11
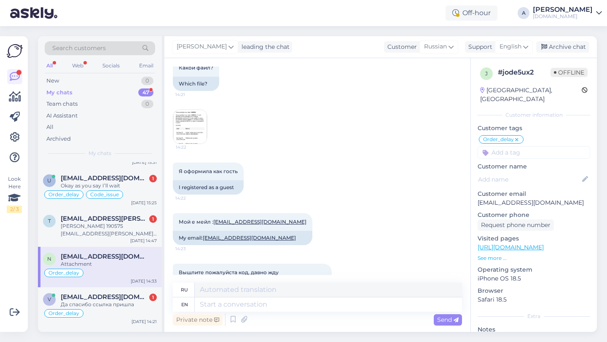
scroll to position [487, 0]
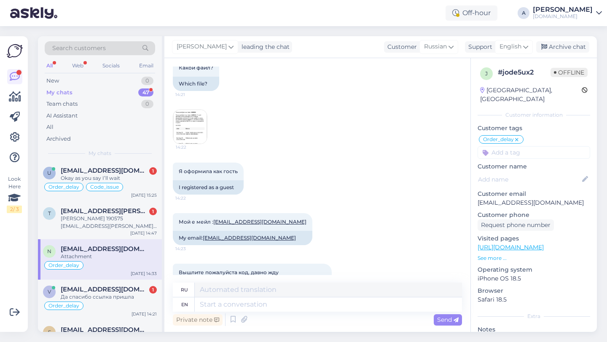
click at [193, 142] on img at bounding box center [190, 127] width 34 height 34
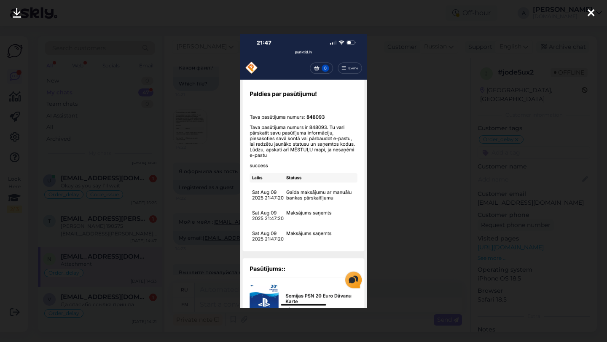
scroll to position [494, 0]
click at [592, 12] on icon at bounding box center [590, 13] width 7 height 11
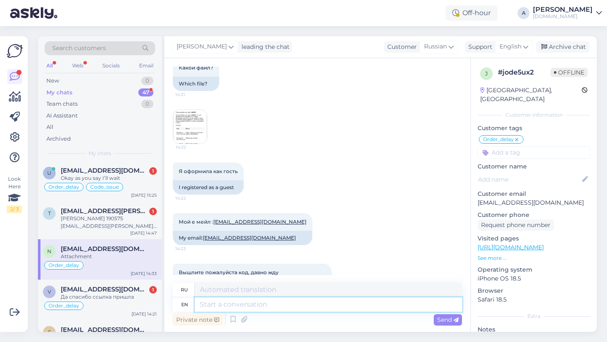
click at [290, 306] on textarea at bounding box center [328, 305] width 267 height 14
paste textarea "https://punktid.lv/file/848093/463081?t=054820be"
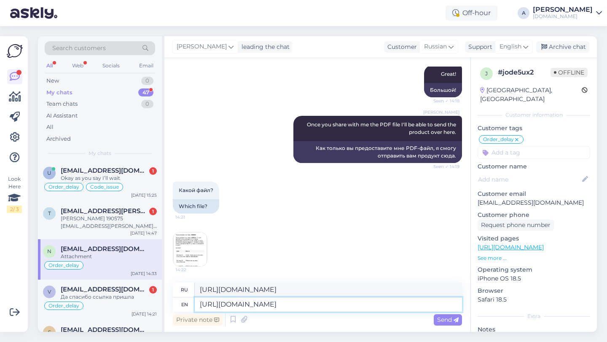
scroll to position [2079, 0]
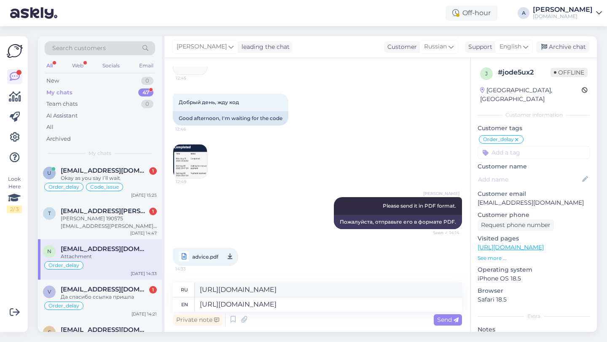
click at [198, 169] on img at bounding box center [190, 162] width 34 height 34
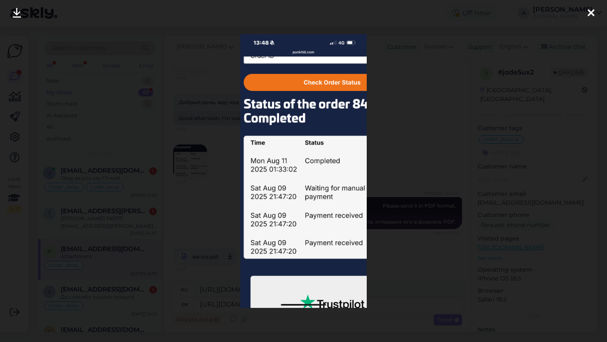
click at [590, 14] on icon at bounding box center [590, 13] width 7 height 11
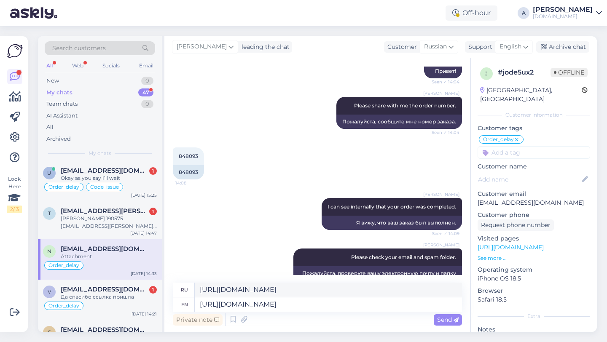
scroll to position [970, 0]
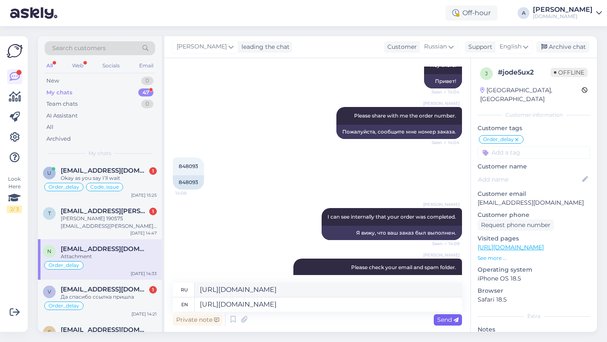
click at [438, 319] on span "Send" at bounding box center [447, 320] width 21 height 8
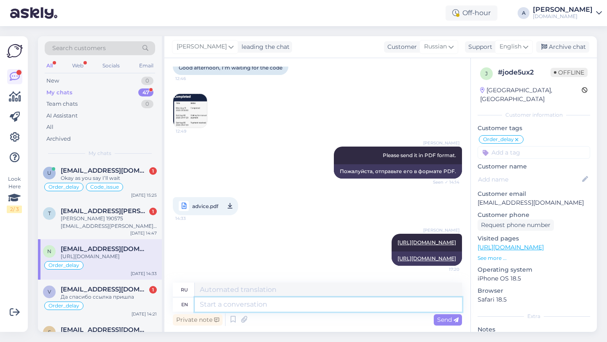
click at [214, 300] on textarea at bounding box center [328, 305] width 267 height 14
paste textarea "Please let me know if there’s anything else that I can assist you with."
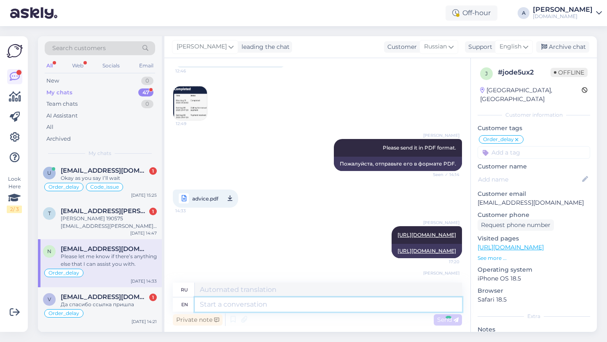
scroll to position [2195, 0]
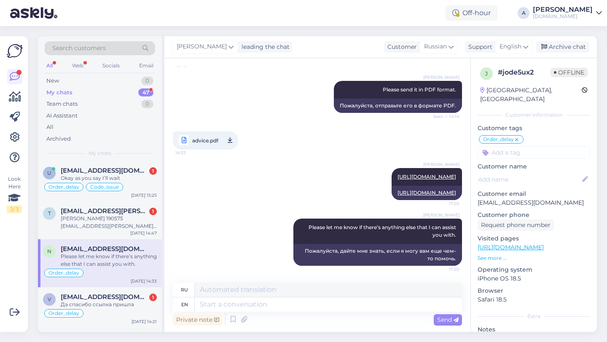
click at [515, 146] on input at bounding box center [533, 152] width 113 height 13
click at [541, 172] on span "Code_not_received" at bounding box center [553, 174] width 49 height 5
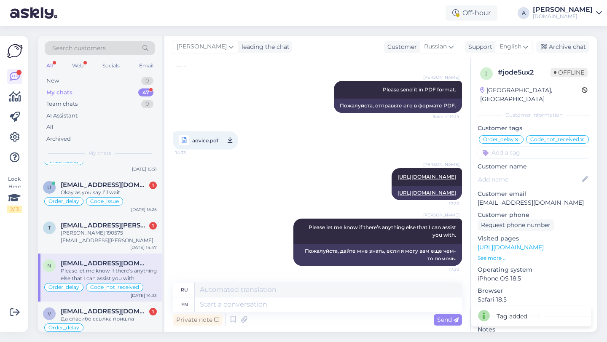
scroll to position [457, 0]
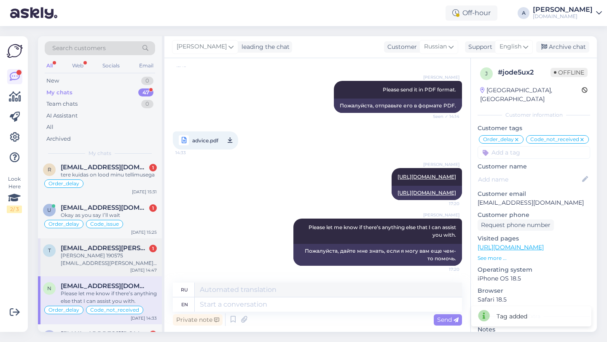
click at [129, 262] on div "Teuvo Keränen 190575 teuvo.keranen@gmail.com" at bounding box center [109, 259] width 96 height 15
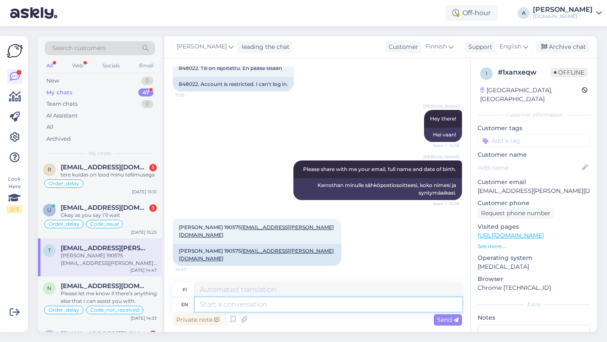
click at [244, 298] on textarea at bounding box center [328, 305] width 267 height 14
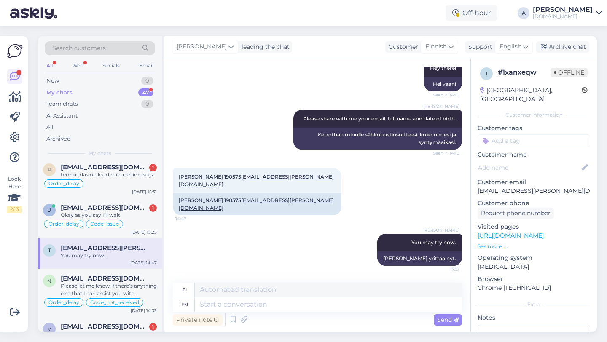
click at [513, 134] on input at bounding box center [533, 140] width 113 height 13
click at [538, 159] on div "Blocked_account" at bounding box center [533, 163] width 53 height 8
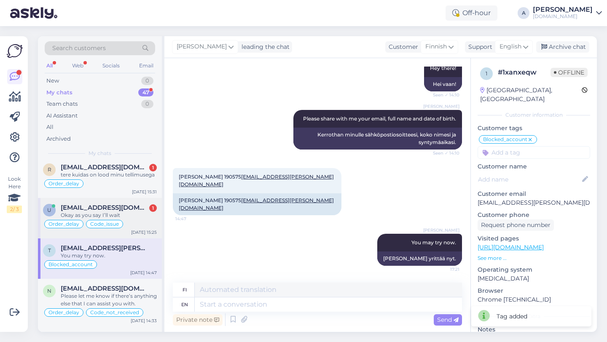
click at [120, 207] on span "uleesment@gmail.com" at bounding box center [105, 208] width 88 height 8
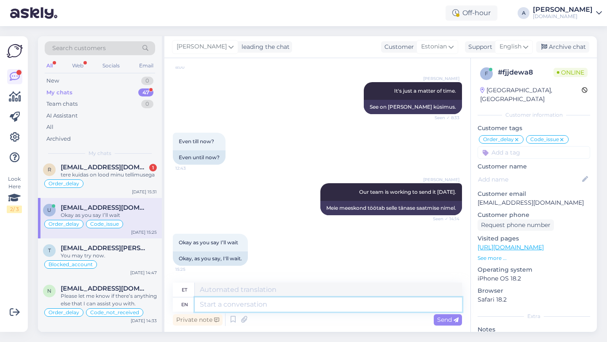
click at [255, 304] on textarea at bounding box center [328, 305] width 267 height 14
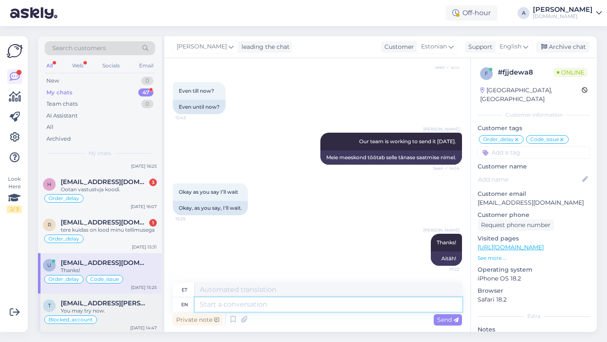
scroll to position [392, 0]
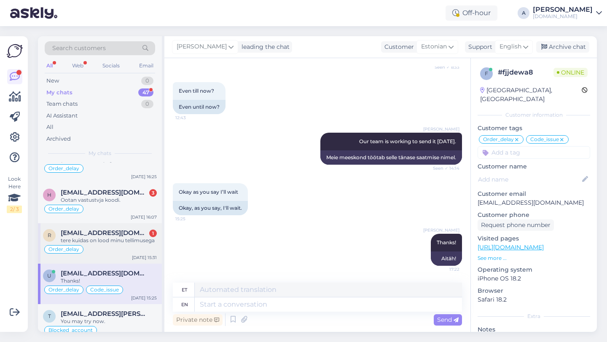
click at [101, 241] on div "tere kuidas on lood minu tellimusega" at bounding box center [109, 241] width 96 height 8
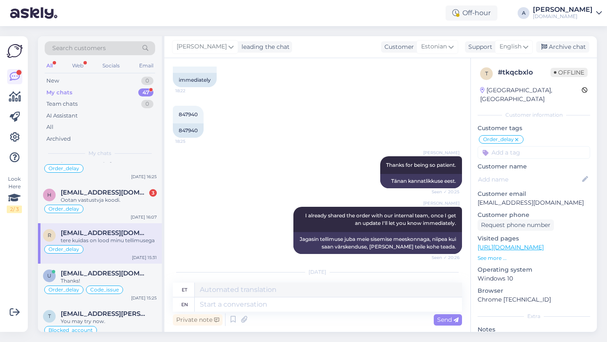
scroll to position [427, 0]
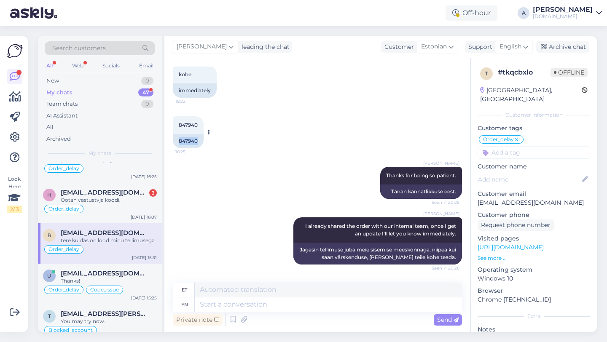
drag, startPoint x: 200, startPoint y: 149, endPoint x: 172, endPoint y: 148, distance: 27.8
click at [173, 148] on div "847940" at bounding box center [188, 141] width 31 height 14
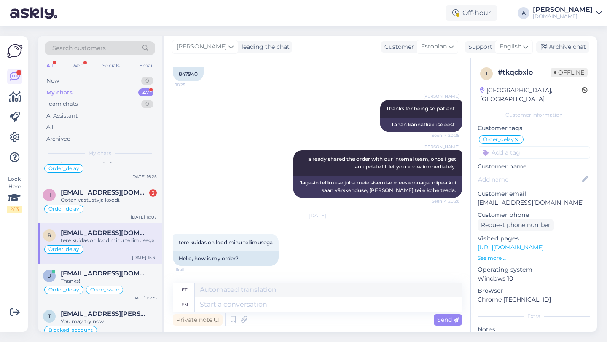
click at [251, 313] on div "Private note Send" at bounding box center [317, 320] width 289 height 16
click at [251, 308] on textarea at bounding box center [328, 305] width 267 height 14
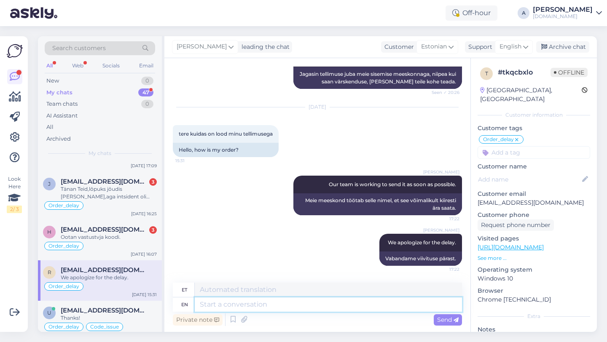
scroll to position [354, 0]
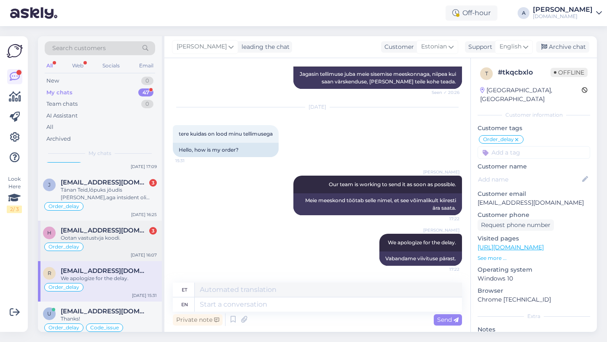
click at [117, 246] on div "Order_delay" at bounding box center [100, 247] width 114 height 10
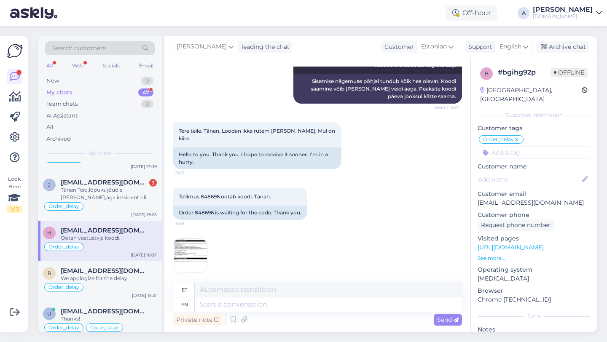
scroll to position [4240, 0]
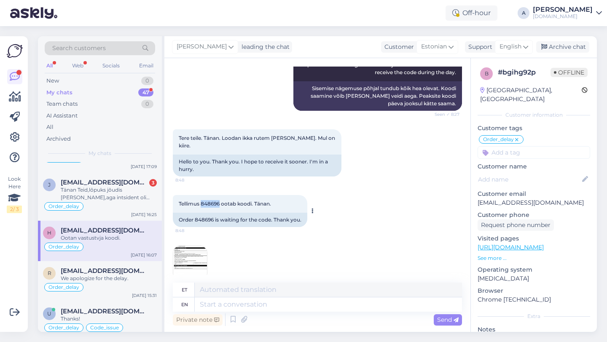
drag, startPoint x: 220, startPoint y: 165, endPoint x: 202, endPoint y: 166, distance: 18.1
click at [202, 201] on span "Tellimus 848696 ootab koodi. Tänan." at bounding box center [225, 204] width 92 height 6
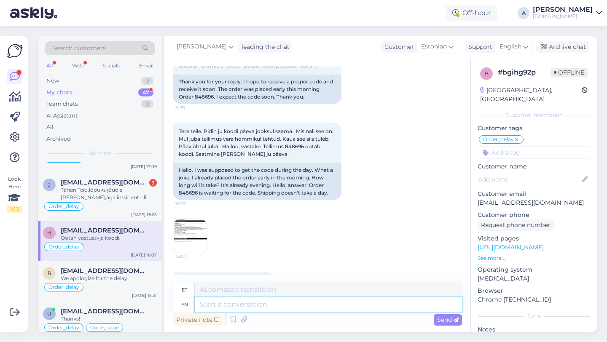
click at [237, 301] on textarea at bounding box center [328, 305] width 267 height 14
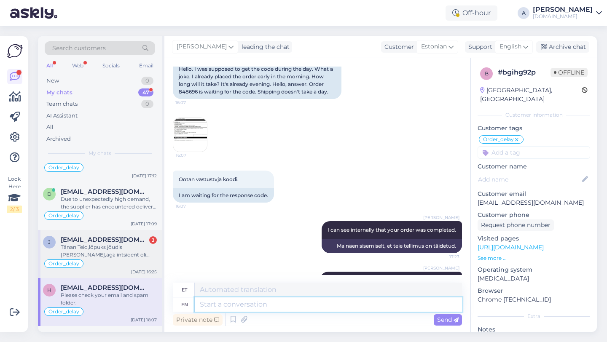
scroll to position [295, 0]
click at [97, 236] on div "j janiskartau@gmail.com 3 Tänan Teid,lõpuks jõudis kohale,aga intsident oli väg…" at bounding box center [100, 255] width 124 height 48
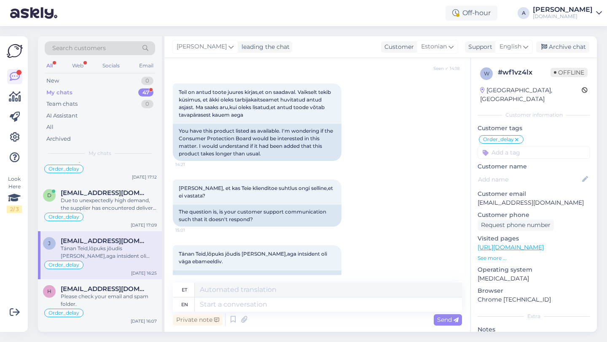
scroll to position [846, 0]
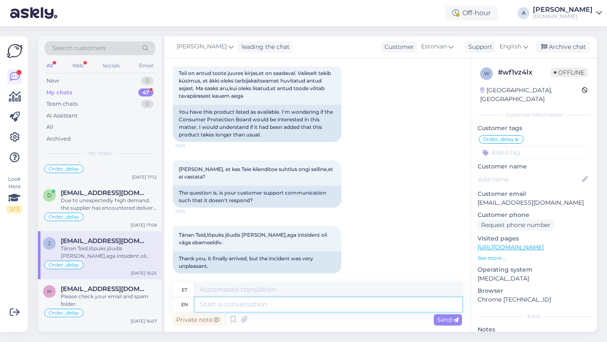
click at [244, 303] on textarea at bounding box center [328, 305] width 267 height 14
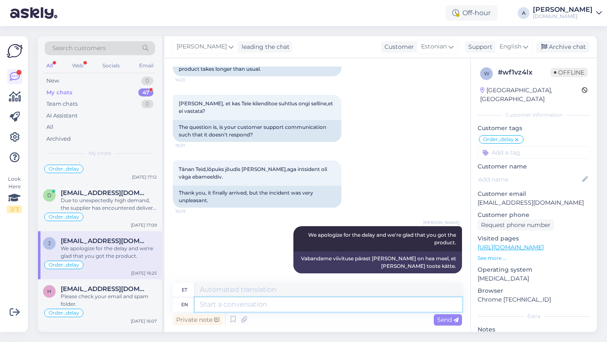
paste textarea "If you need further help, don't hesitate to contact us again. Have a great day!"
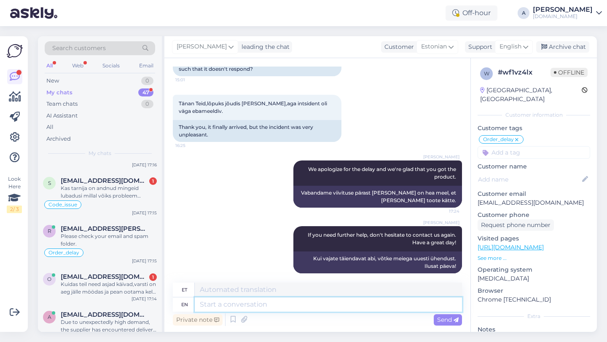
scroll to position [31, 0]
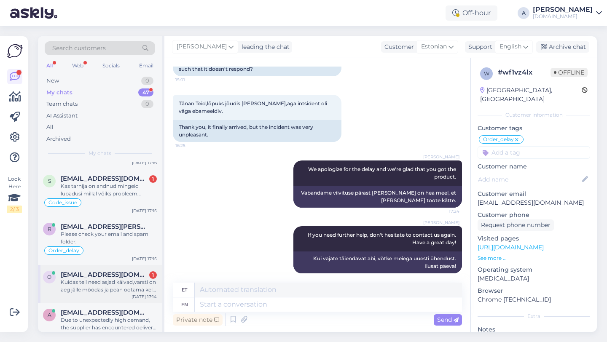
click at [107, 279] on div "Kuidas teil need asjad käivad,varsti on aeg jälle möödas ja pean ootama kella 2…" at bounding box center [109, 286] width 96 height 15
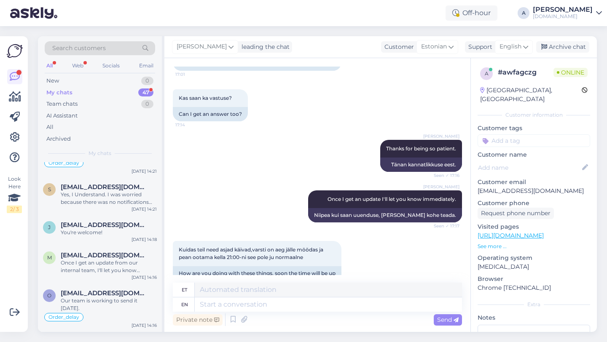
scroll to position [574, 0]
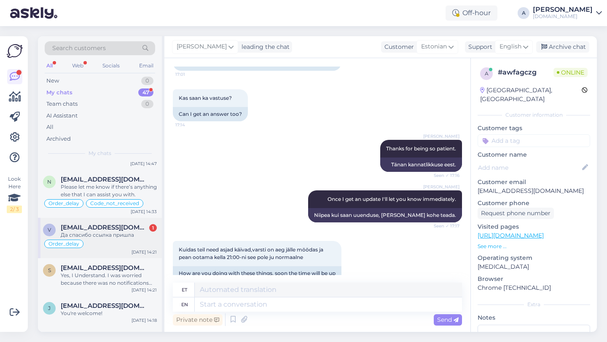
click at [121, 238] on div "Да спасибо ссылка пришла" at bounding box center [109, 235] width 96 height 8
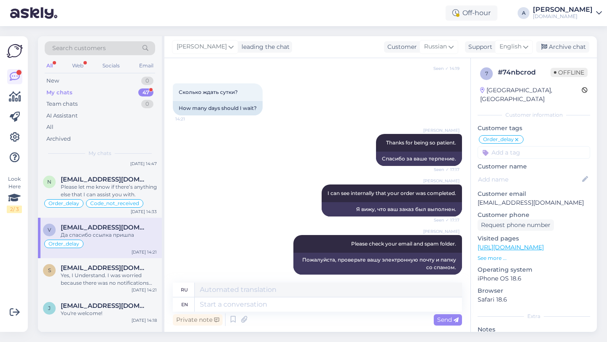
scroll to position [866, 0]
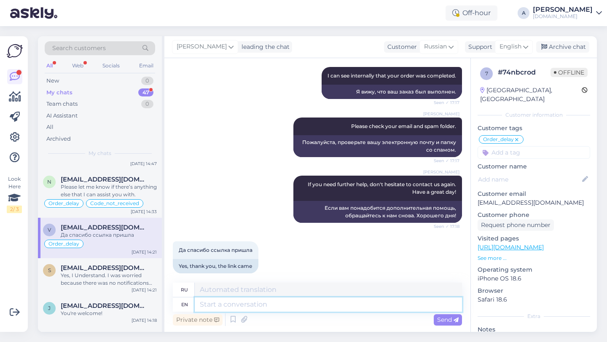
click at [254, 308] on textarea at bounding box center [328, 305] width 267 height 14
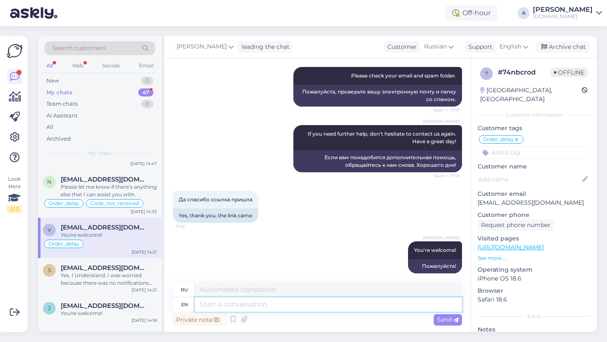
paste textarea "If you need further help, don't hesitate to contact us again. Have a great day!"
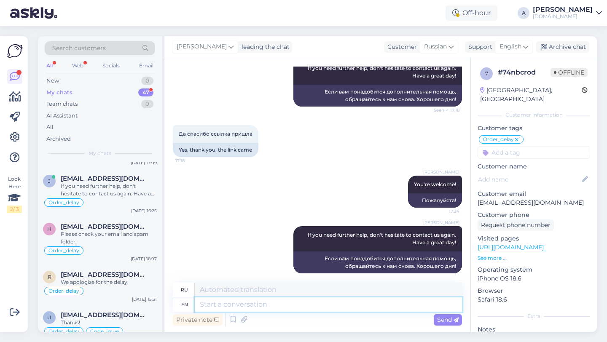
scroll to position [0, 0]
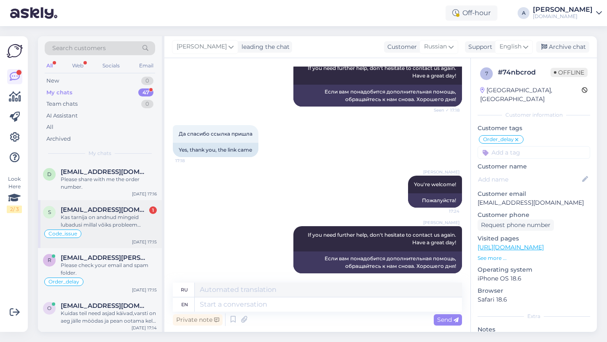
click at [123, 226] on div "Kas tarnija on andnud mingeid lubadusi millal võiks probleem laheneda?" at bounding box center [109, 221] width 96 height 15
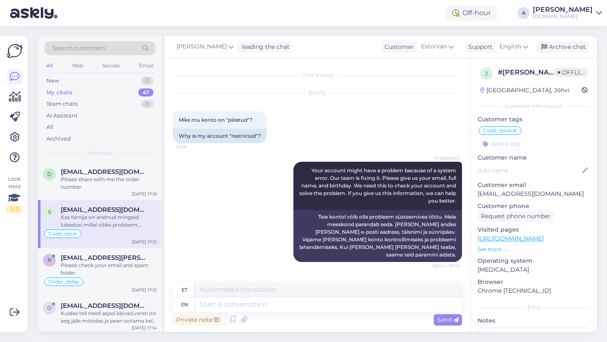
scroll to position [2302, 0]
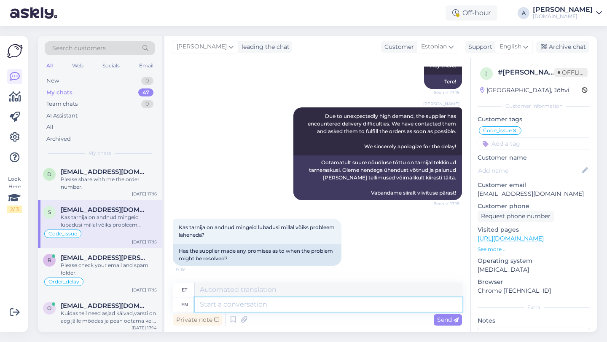
click at [243, 304] on textarea at bounding box center [328, 305] width 267 height 14
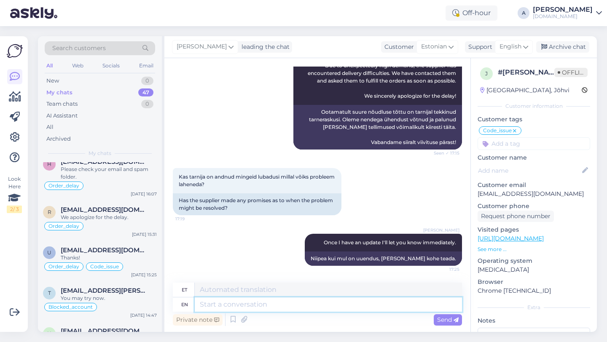
scroll to position [0, 0]
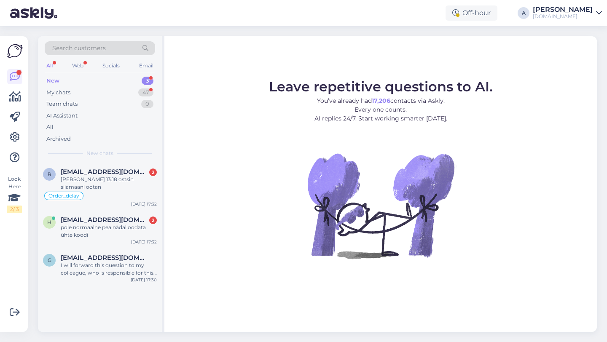
click at [260, 224] on figure "Leave repetitive questions to AI. You’ve already had 17,206 contacts via Askly.…" at bounding box center [380, 180] width 417 height 201
